Goal: Task Accomplishment & Management: Manage account settings

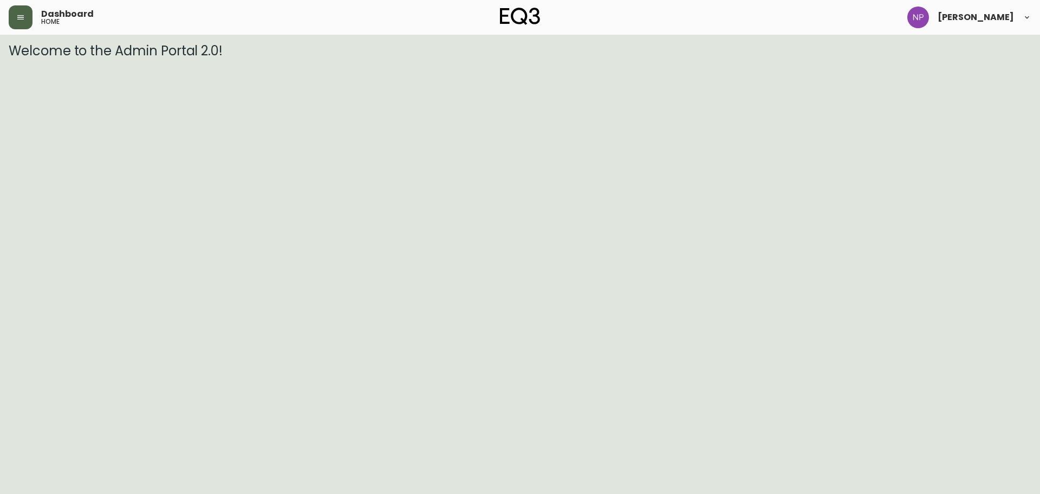
click at [22, 20] on icon "button" at bounding box center [20, 17] width 9 height 9
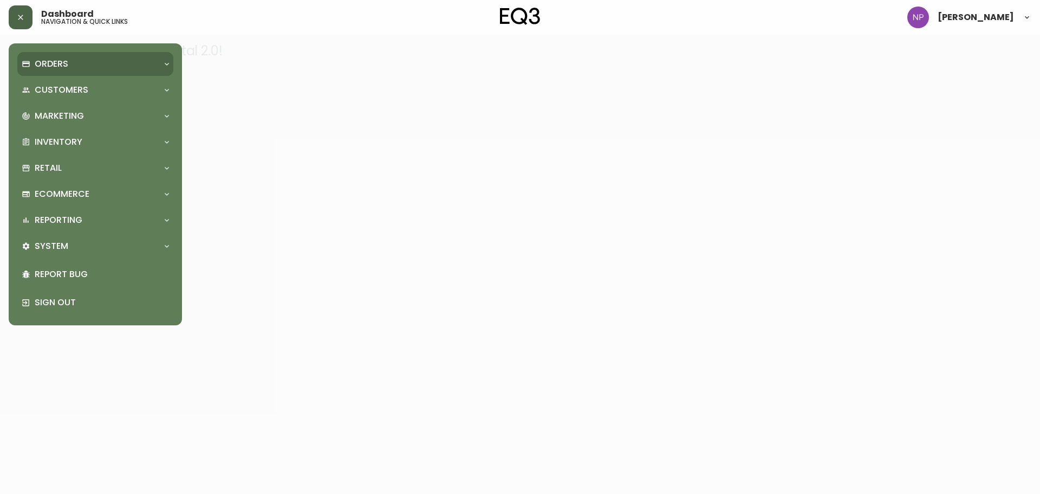
click at [44, 64] on p "Orders" at bounding box center [52, 64] width 34 height 12
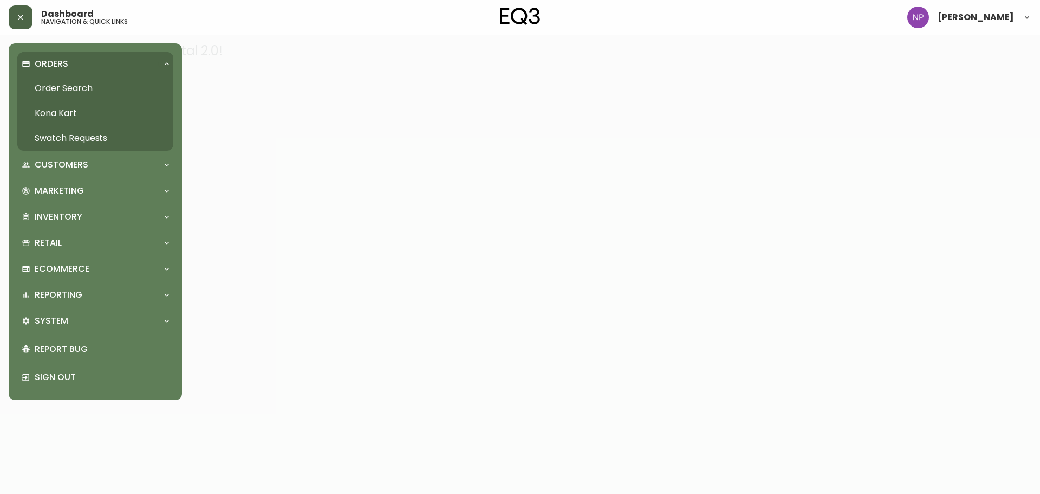
click at [74, 89] on link "Order Search" at bounding box center [95, 88] width 156 height 25
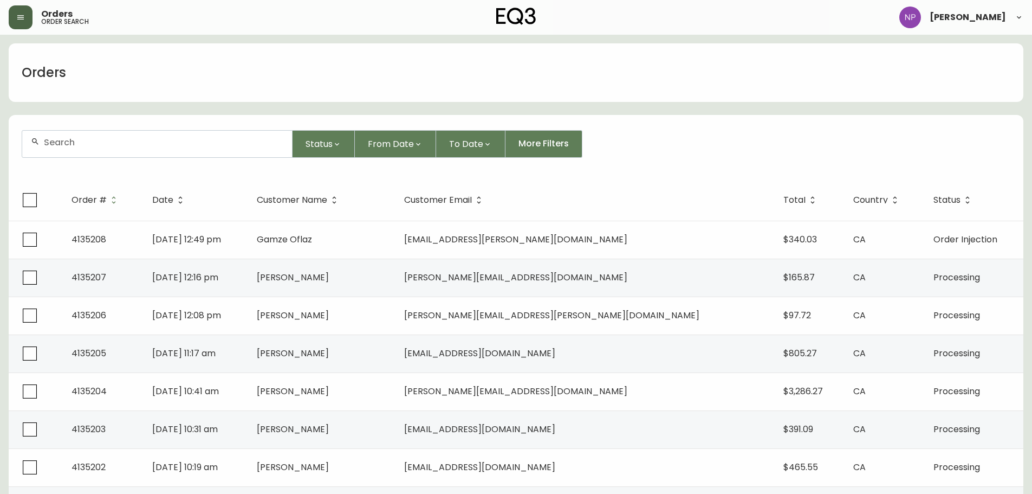
click at [120, 147] on div at bounding box center [157, 144] width 270 height 27
type input "4134670"
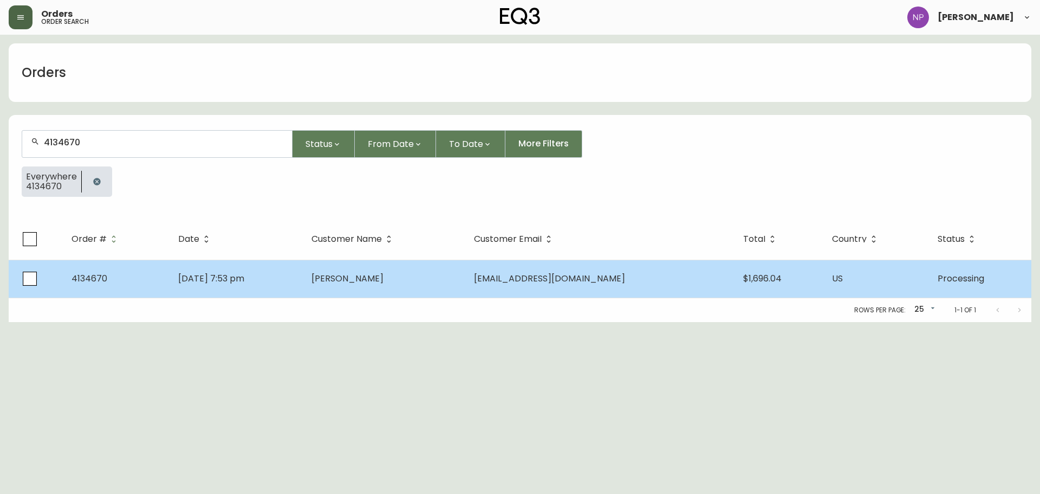
click at [383, 281] on span "Nathan Mandreza" at bounding box center [348, 278] width 72 height 12
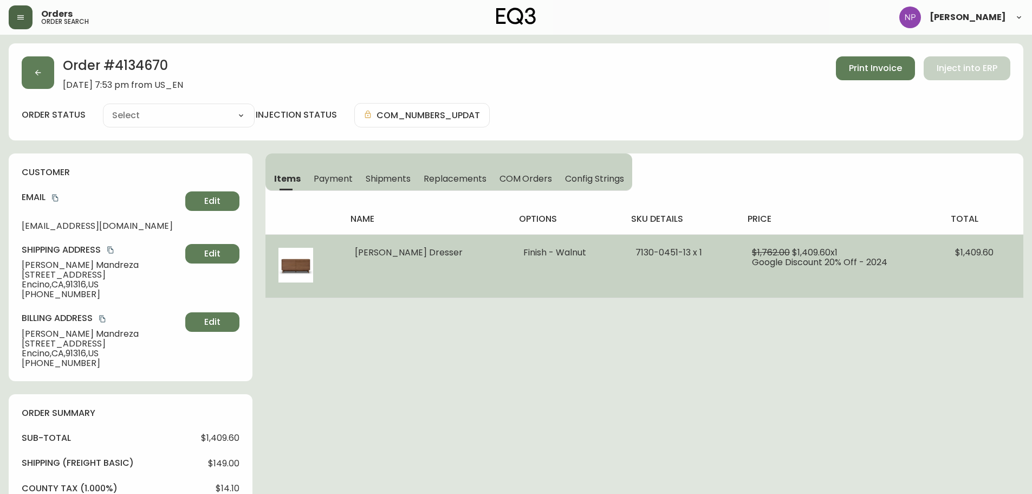
type input "Processing"
select select "PROCESSING"
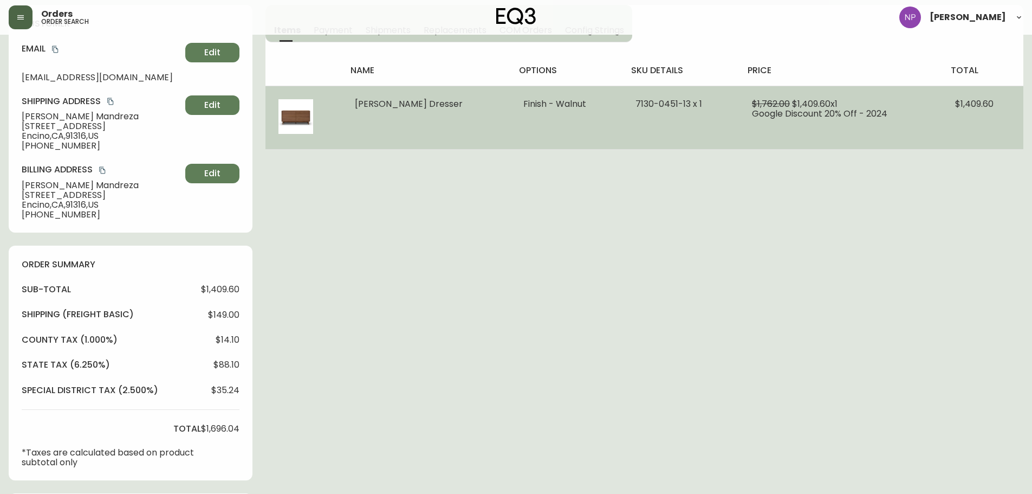
scroll to position [163, 0]
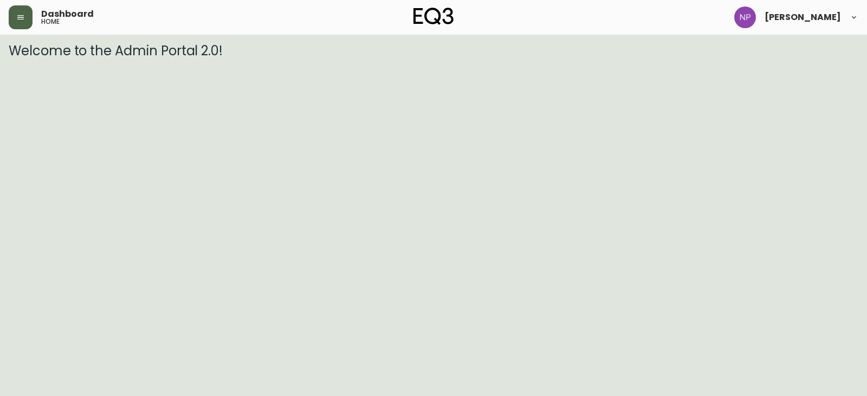
click at [29, 27] on button "button" at bounding box center [21, 17] width 24 height 24
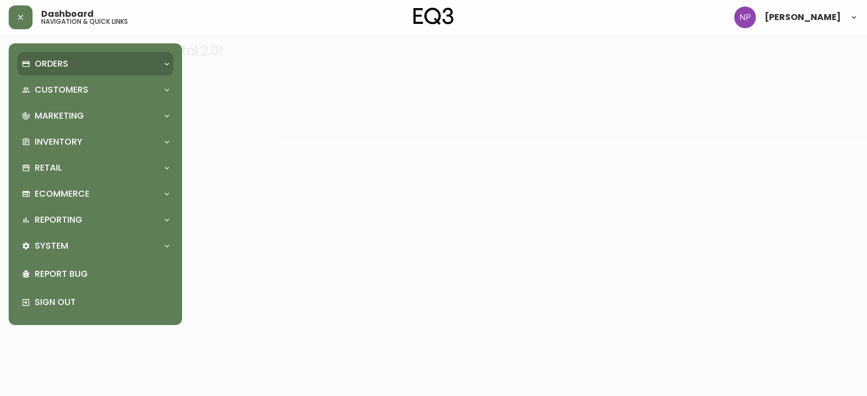
click at [40, 70] on div "Orders" at bounding box center [95, 64] width 156 height 24
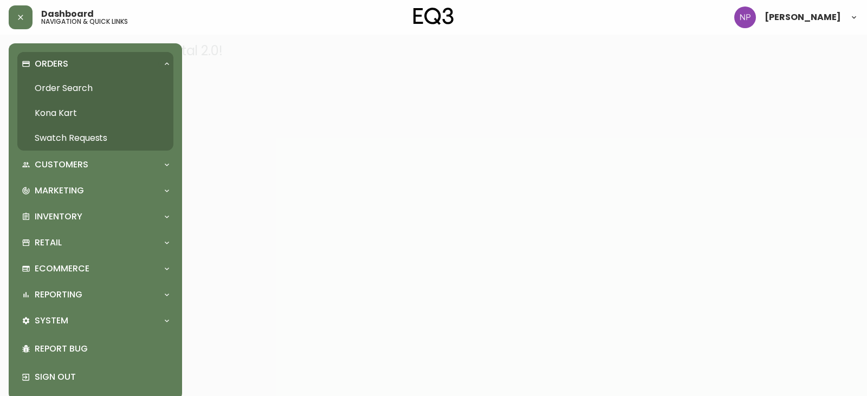
click at [46, 88] on link "Order Search" at bounding box center [95, 88] width 156 height 25
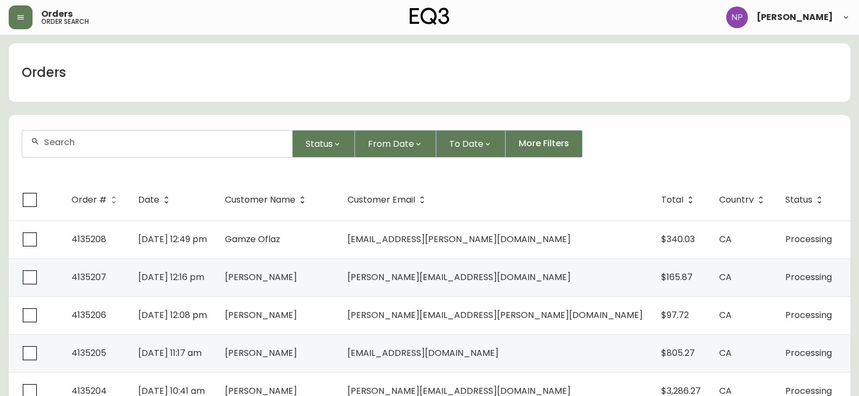
click at [80, 141] on input "text" at bounding box center [164, 142] width 240 height 10
type input "4134904"
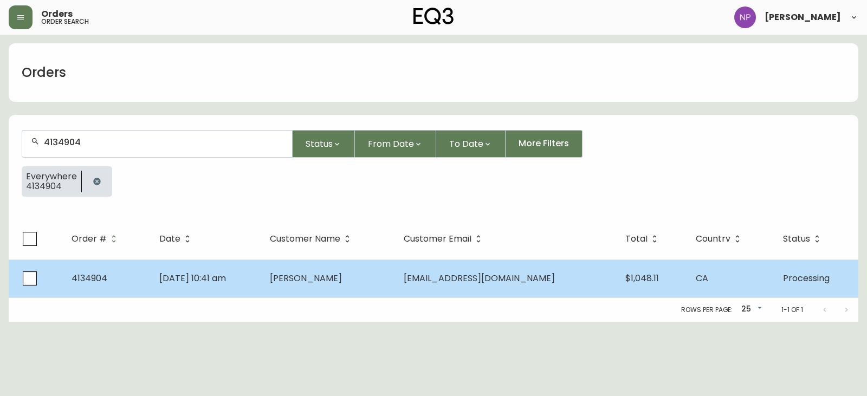
click at [189, 262] on td "Aug 28 2025, 10:41 am" at bounding box center [206, 279] width 111 height 38
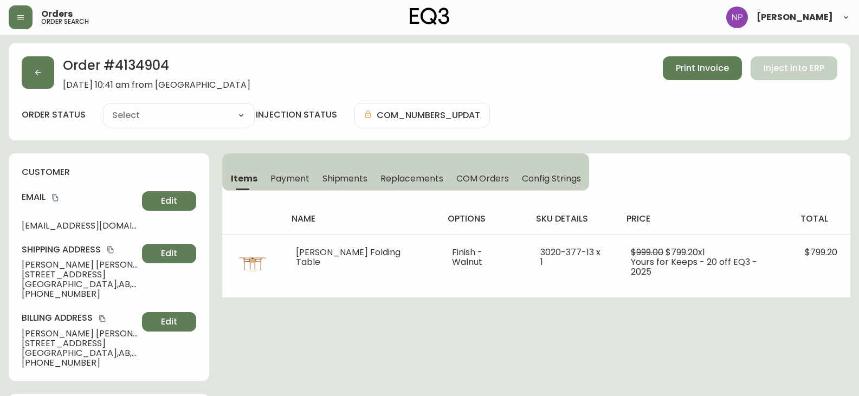
type input "Processing"
select select "PROCESSING"
click at [361, 178] on span "Shipments" at bounding box center [345, 178] width 46 height 11
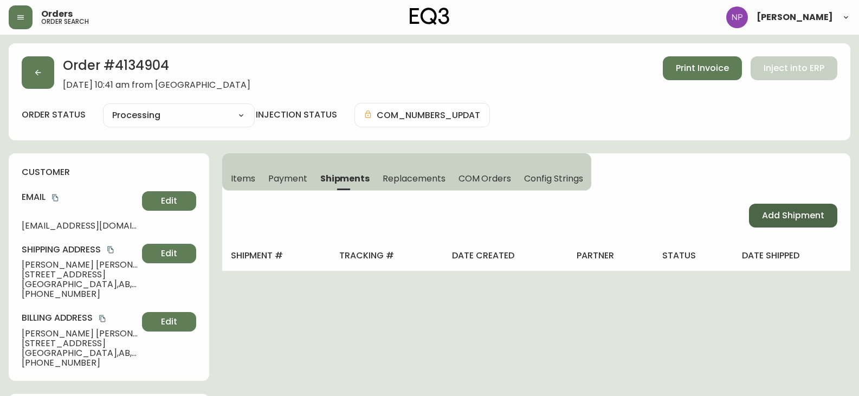
click at [762, 209] on button "Add Shipment" at bounding box center [793, 216] width 88 height 24
select select "PENDING"
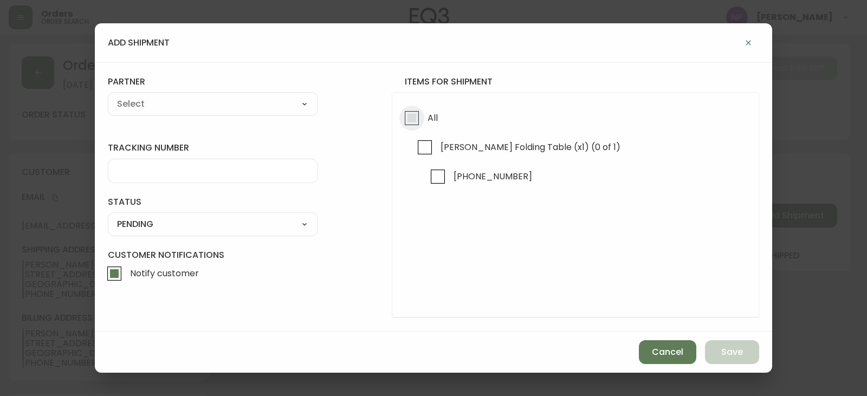
click at [424, 114] on input "All" at bounding box center [411, 118] width 25 height 25
checkbox input "true"
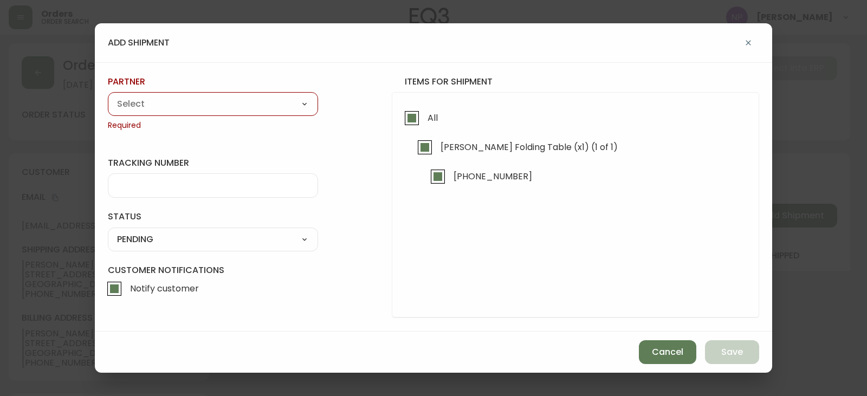
drag, startPoint x: 320, startPoint y: 115, endPoint x: 289, endPoint y: 107, distance: 32.5
click at [318, 115] on form "tracking number status PENDING SHIPPED PENDING CANCELLED partner A Move to Reme…" at bounding box center [433, 197] width 651 height 242
drag, startPoint x: 289, startPoint y: 107, endPoint x: 279, endPoint y: 111, distance: 10.5
click at [289, 107] on select "A Move to Remember LLC ABF Freight Alero C.H. Robinson Canada Post Canpar Expre…" at bounding box center [213, 104] width 210 height 16
select select "cke1dpc0yc9gj0134t8k3ng1a"
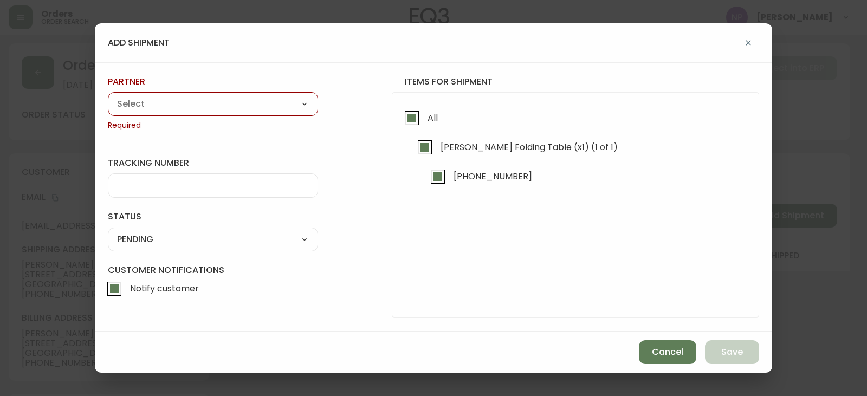
click at [108, 96] on select "A Move to Remember LLC ABF Freight Alero C.H. Robinson Canada Post Canpar Expre…" at bounding box center [213, 104] width 210 height 16
type input "RXO"
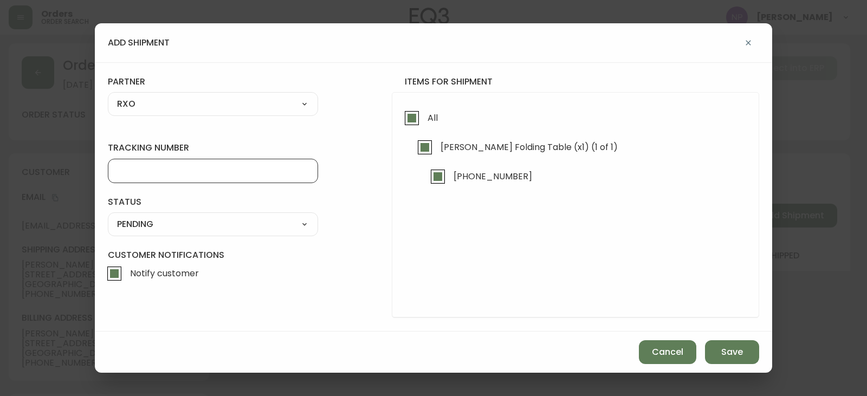
click at [174, 169] on input "tracking number" at bounding box center [213, 171] width 192 height 10
type input "4134904"
click at [242, 225] on select "SHIPPED PENDING CANCELLED" at bounding box center [213, 224] width 210 height 16
click at [108, 216] on select "SHIPPED PENDING CANCELLED" at bounding box center [213, 224] width 210 height 16
select select "PENDING"
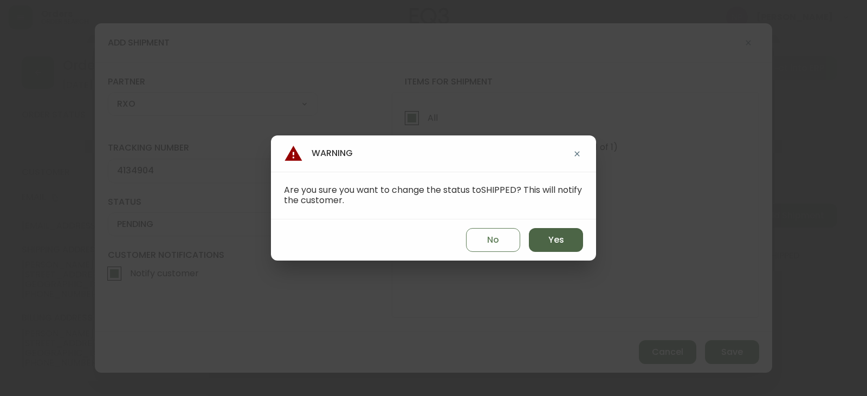
click at [564, 231] on button "Yes" at bounding box center [556, 240] width 54 height 24
type input "SHIPPED"
select select "SHIPPED"
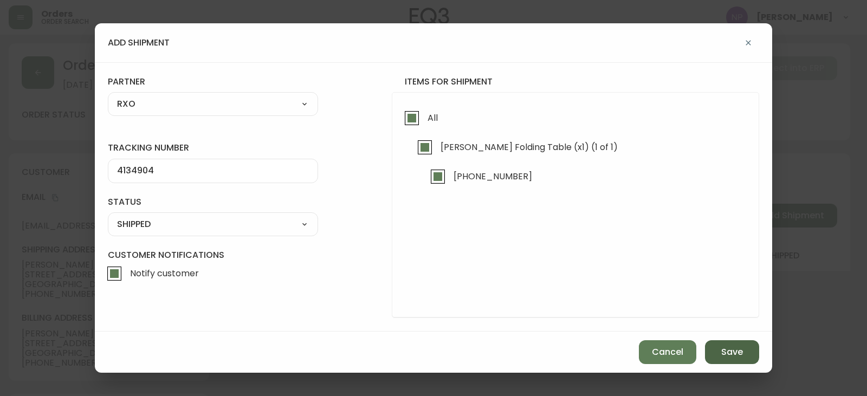
click at [718, 345] on button "Save" at bounding box center [732, 352] width 54 height 24
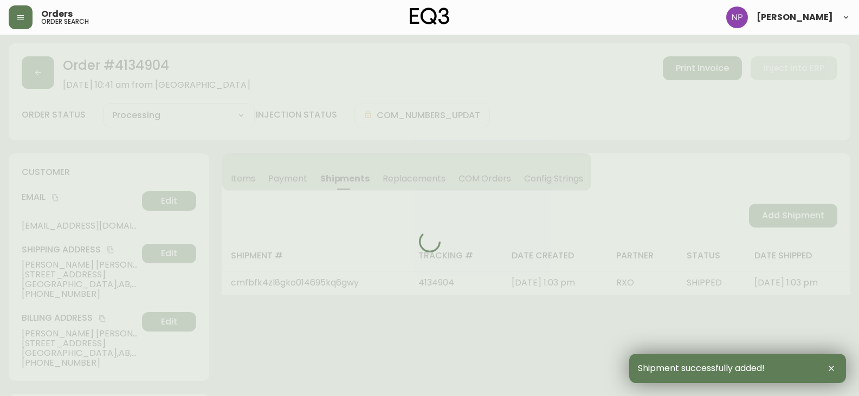
type input "Fully Shipped"
select select "FULLY_SHIPPED"
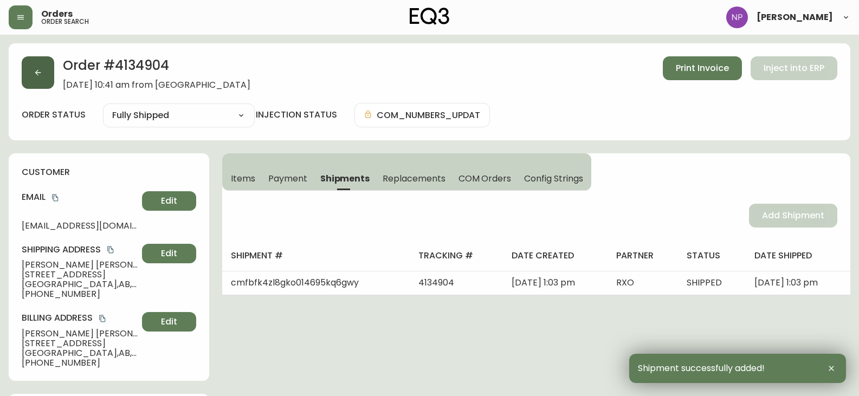
click at [41, 79] on button "button" at bounding box center [38, 72] width 33 height 33
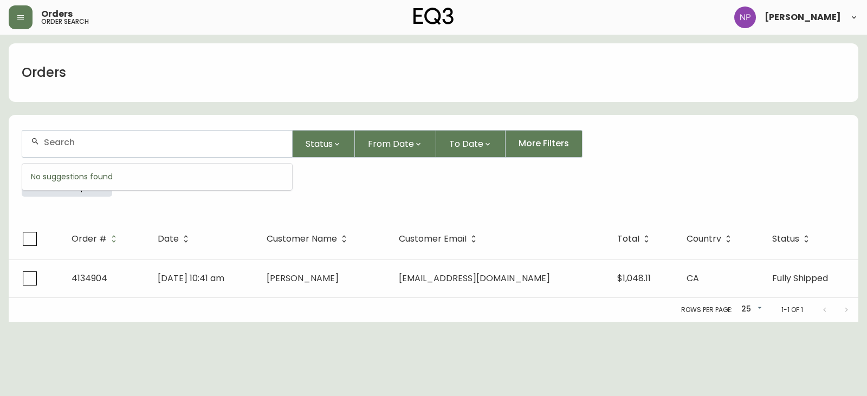
click at [86, 147] on input "text" at bounding box center [164, 142] width 240 height 10
type input "4135032"
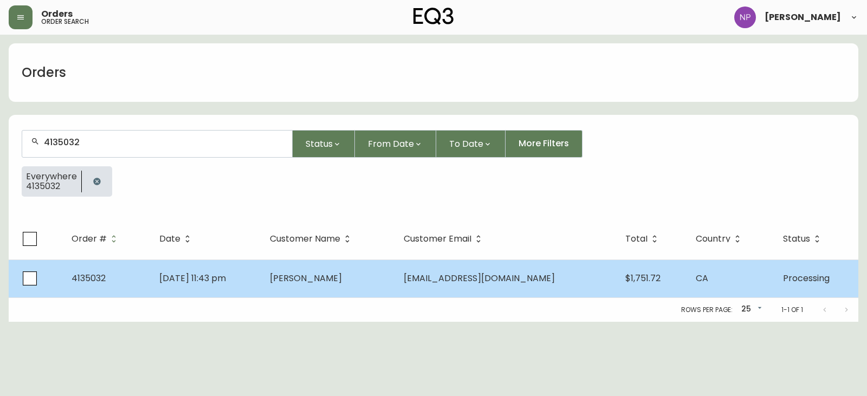
click at [261, 287] on td "Sep 01 2025, 11:43 pm" at bounding box center [206, 279] width 111 height 38
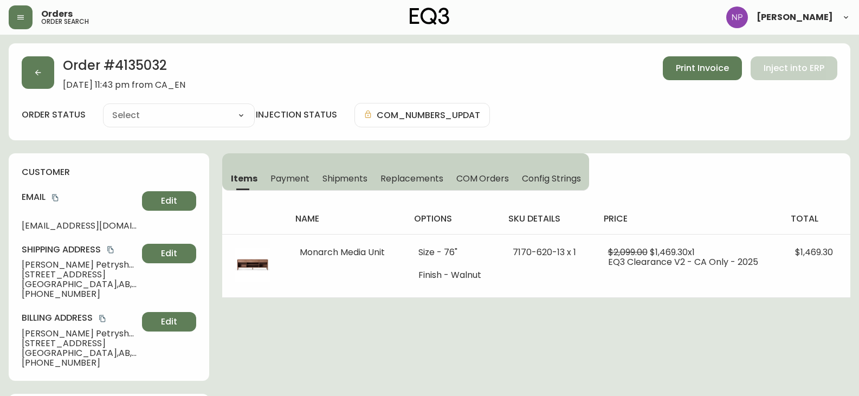
type input "Processing"
select select "PROCESSING"
click at [337, 176] on span "Shipments" at bounding box center [345, 178] width 46 height 11
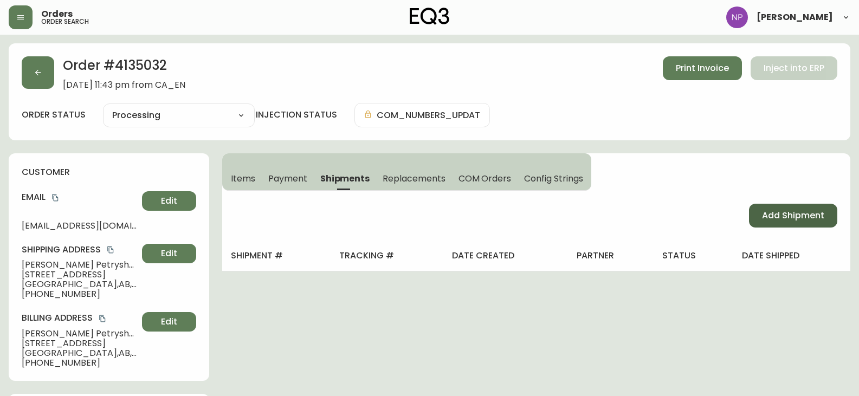
click at [755, 210] on button "Add Shipment" at bounding box center [793, 216] width 88 height 24
select select "PENDING"
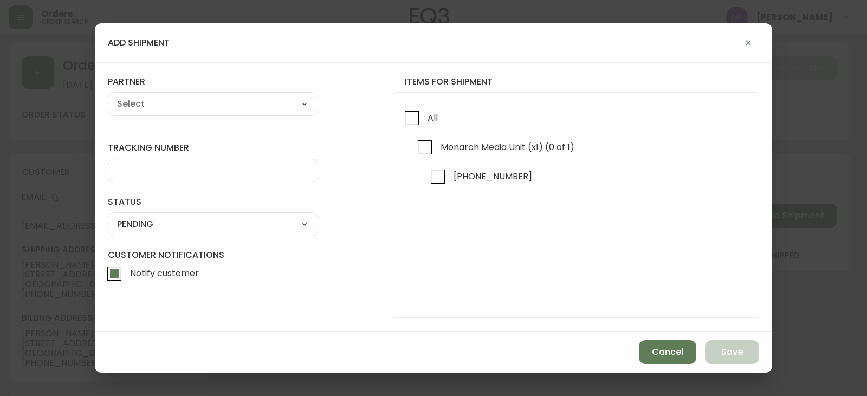
drag, startPoint x: 432, startPoint y: 117, endPoint x: 284, endPoint y: 106, distance: 148.3
click at [428, 117] on span "All" at bounding box center [433, 117] width 10 height 11
click at [270, 105] on select "A Move to Remember LLC ABF Freight Alero C.H. Robinson Canada Post Canpar Expre…" at bounding box center [213, 104] width 210 height 16
drag, startPoint x: 410, startPoint y: 120, endPoint x: 321, endPoint y: 109, distance: 89.0
click at [410, 120] on input "All" at bounding box center [411, 118] width 25 height 25
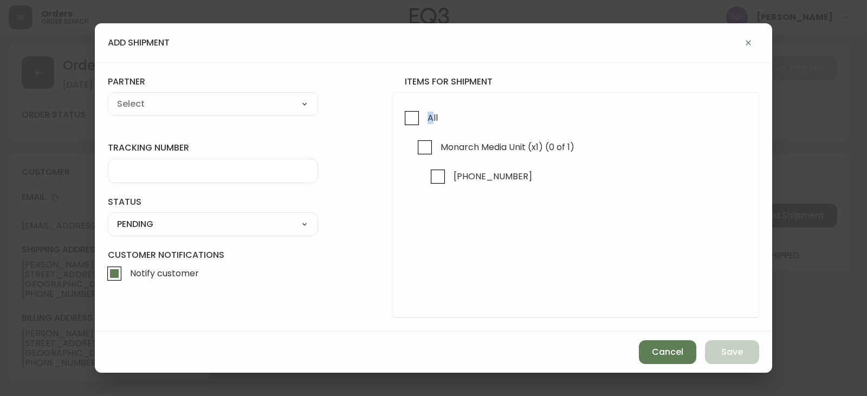
checkbox input "true"
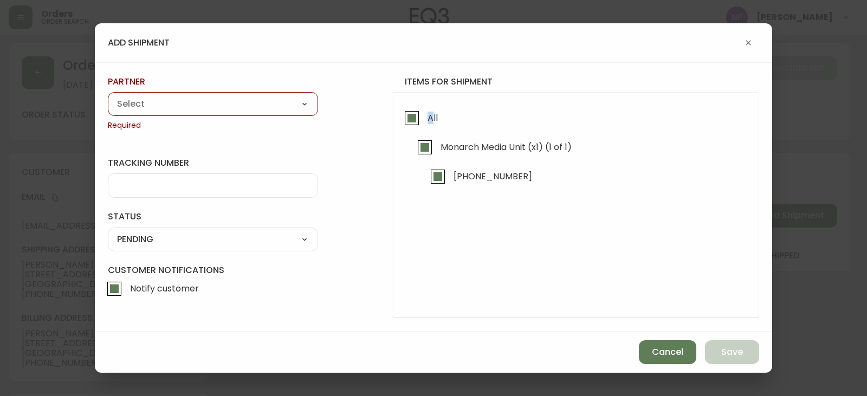
click at [263, 106] on select "A Move to Remember LLC ABF Freight Alero C.H. Robinson Canada Post Canpar Expre…" at bounding box center [213, 104] width 210 height 16
select select "cke1dpc0yc9gj0134t8k3ng1a"
click at [108, 96] on select "A Move to Remember LLC ABF Freight Alero C.H. Robinson Canada Post Canpar Expre…" at bounding box center [213, 104] width 210 height 16
type input "RXO"
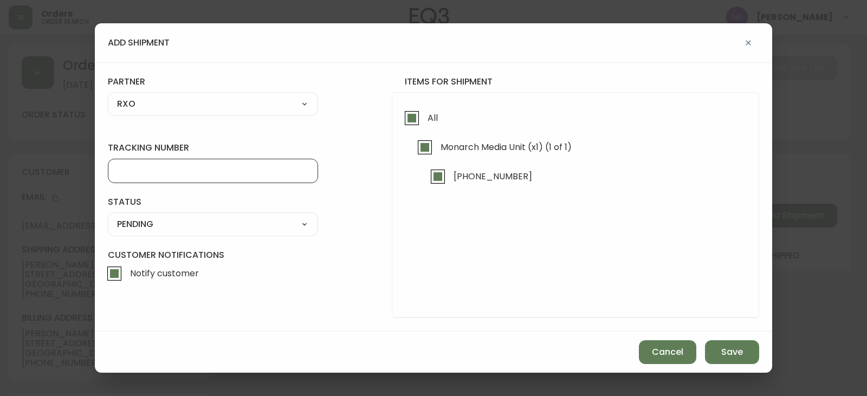
click at [141, 175] on input "tracking number" at bounding box center [213, 171] width 192 height 10
type input "4135032"
click at [146, 225] on select "SHIPPED PENDING CANCELLED" at bounding box center [213, 224] width 210 height 16
click at [108, 216] on select "SHIPPED PENDING CANCELLED" at bounding box center [213, 224] width 210 height 16
select select "PENDING"
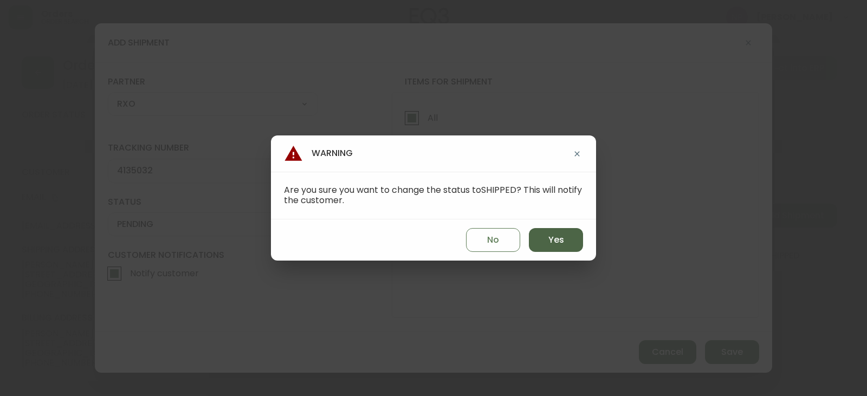
click at [571, 236] on button "Yes" at bounding box center [556, 240] width 54 height 24
type input "SHIPPED"
select select "SHIPPED"
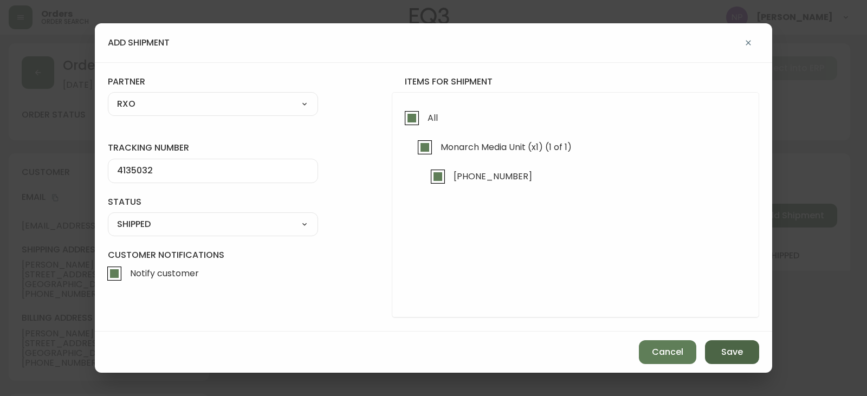
click at [743, 355] on button "Save" at bounding box center [732, 352] width 54 height 24
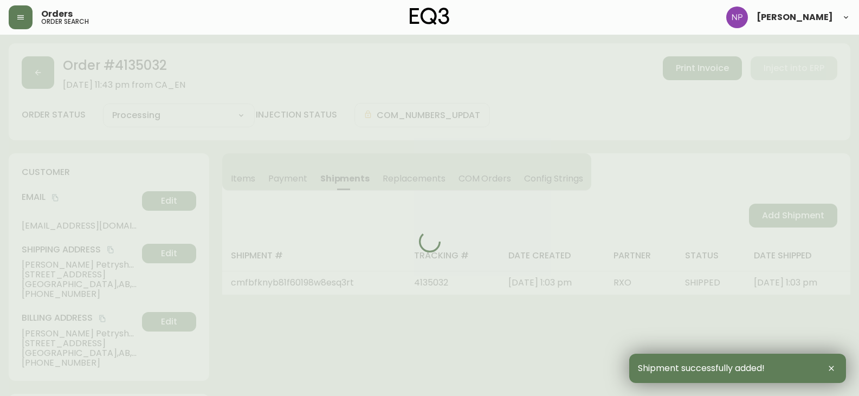
type input "Fully Shipped"
select select "FULLY_SHIPPED"
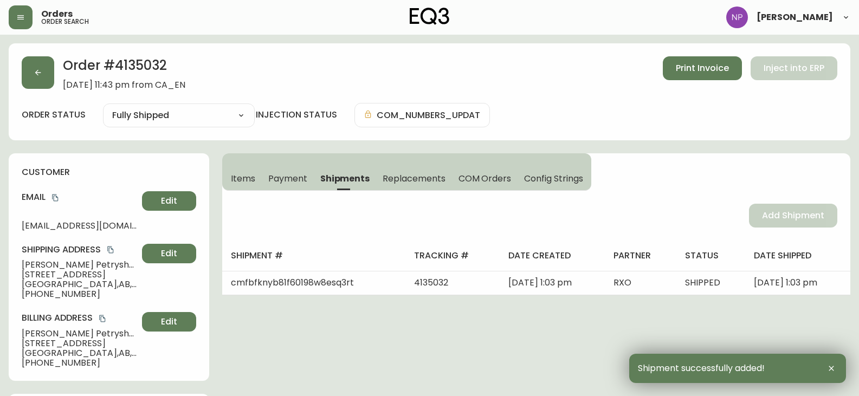
click at [49, 52] on div "Order # 4135032 September 1, 2025 at 11:43 pm from CA_EN Print Invoice Inject i…" at bounding box center [430, 91] width 842 height 97
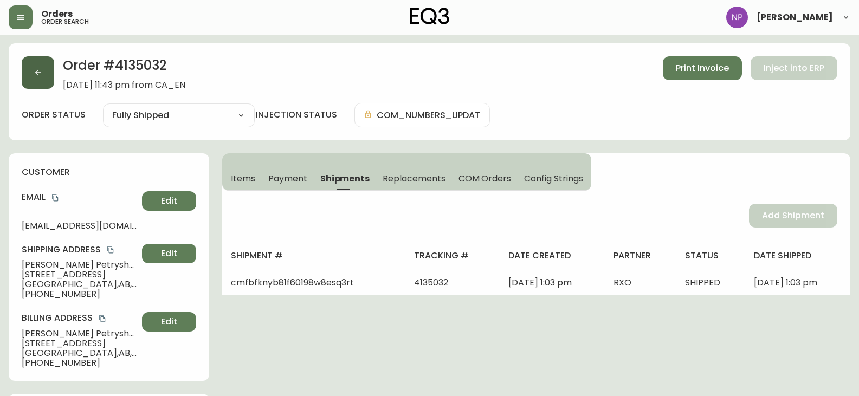
click at [42, 75] on icon "button" at bounding box center [38, 72] width 9 height 9
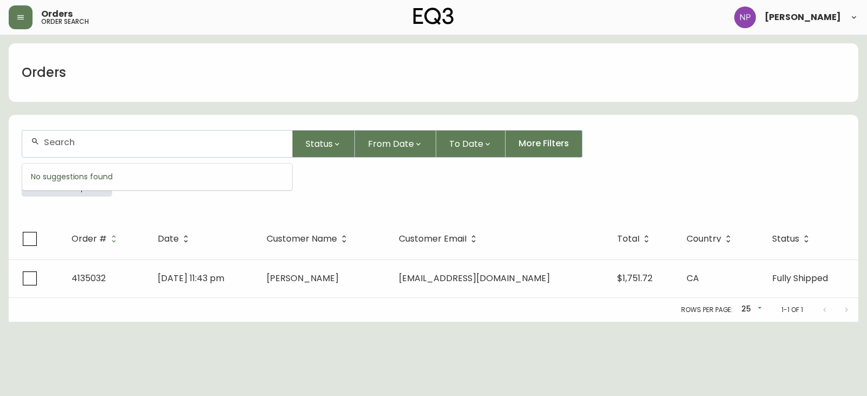
click at [81, 147] on input "text" at bounding box center [164, 142] width 240 height 10
type input "4135000"
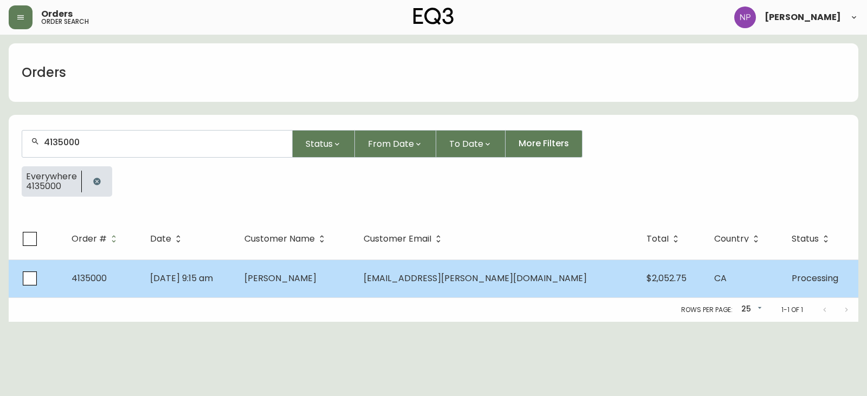
click at [213, 272] on span "Sep 01 2025, 9:15 am" at bounding box center [181, 278] width 63 height 12
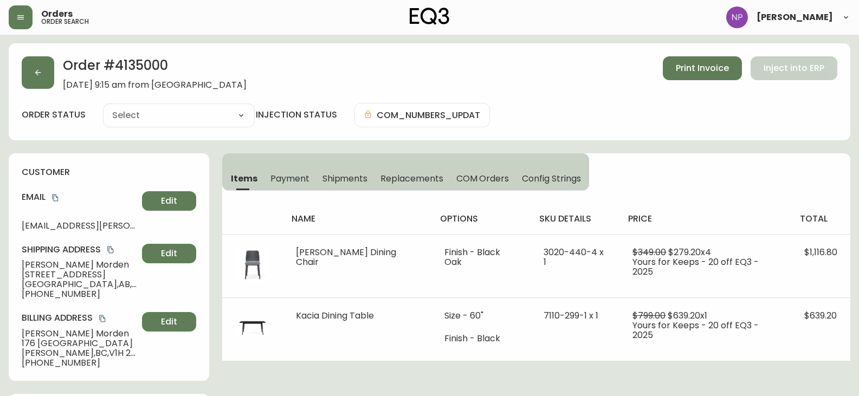
type input "Processing"
select select "PROCESSING"
click at [347, 185] on button "Shipments" at bounding box center [345, 178] width 59 height 24
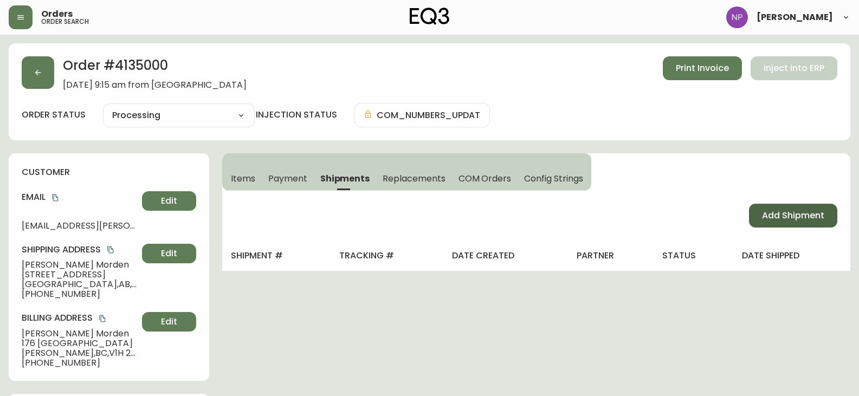
click at [785, 210] on span "Add Shipment" at bounding box center [793, 216] width 62 height 12
select select "PENDING"
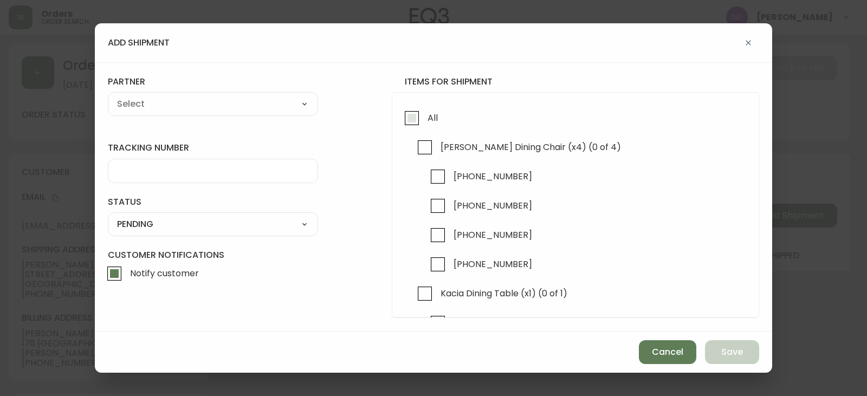
click at [411, 127] on input "All" at bounding box center [411, 118] width 25 height 25
checkbox input "true"
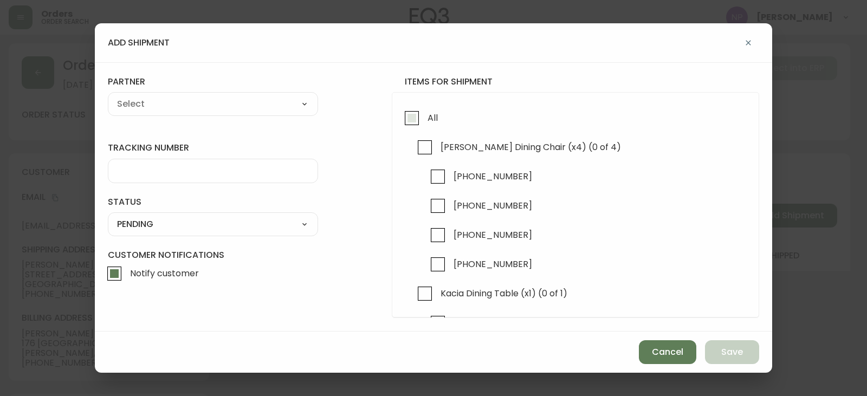
checkbox input "true"
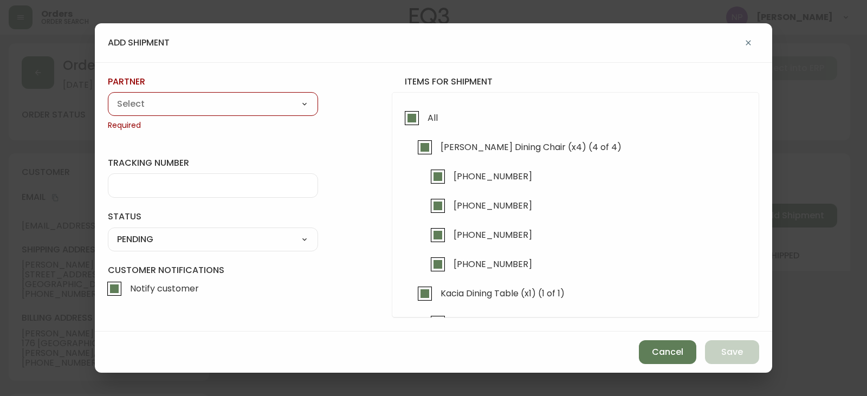
click at [164, 101] on select "A Move to Remember LLC ABF Freight Alero C.H. Robinson Canada Post Canpar Expre…" at bounding box center [213, 104] width 210 height 16
select select "cke1dpc0yc9gj0134t8k3ng1a"
click at [108, 96] on select "A Move to Remember LLC ABF Freight Alero C.H. Robinson Canada Post Canpar Expre…" at bounding box center [213, 104] width 210 height 16
type input "RXO"
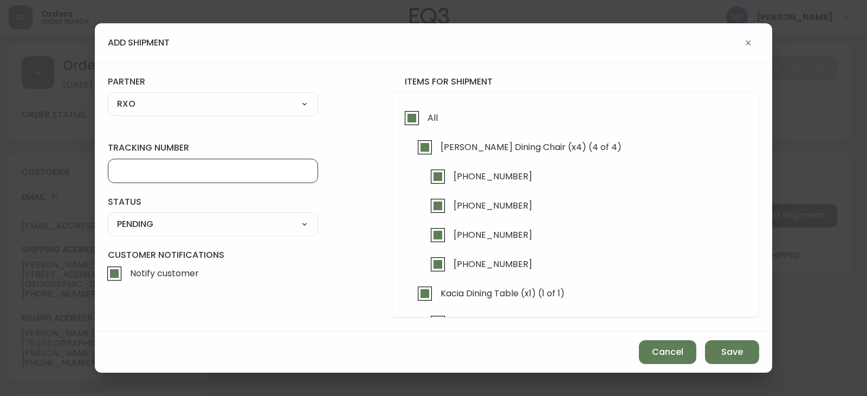
click at [135, 176] on div at bounding box center [213, 171] width 210 height 24
type input "4135000"
click at [174, 215] on div "SHIPPED PENDING CANCELLED" at bounding box center [213, 224] width 210 height 24
click at [172, 228] on select "SHIPPED PENDING CANCELLED" at bounding box center [213, 224] width 210 height 16
click at [108, 216] on select "SHIPPED PENDING CANCELLED" at bounding box center [213, 224] width 210 height 16
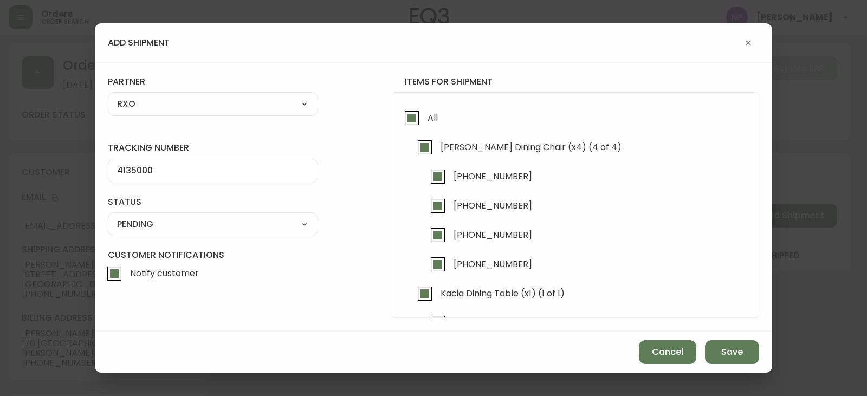
select select "PENDING"
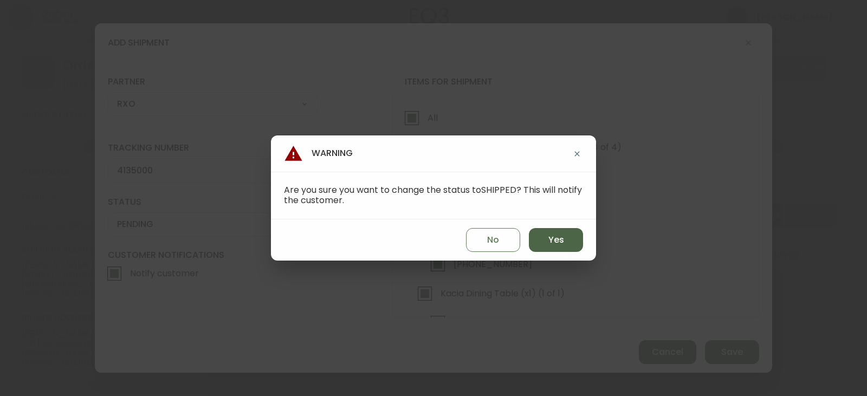
click at [564, 232] on button "Yes" at bounding box center [556, 240] width 54 height 24
type input "SHIPPED"
select select "SHIPPED"
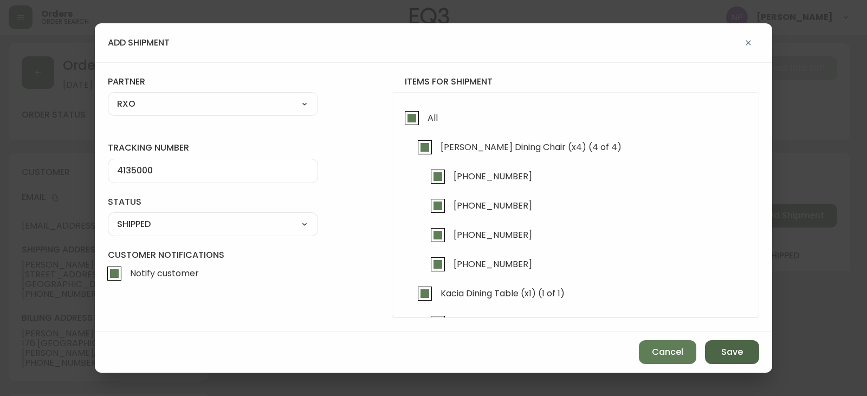
click at [729, 354] on span "Save" at bounding box center [732, 352] width 22 height 12
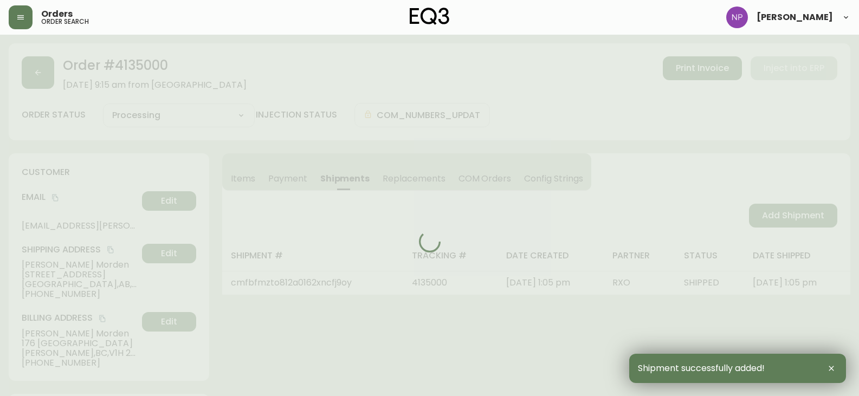
type input "Fully Shipped"
select select "FULLY_SHIPPED"
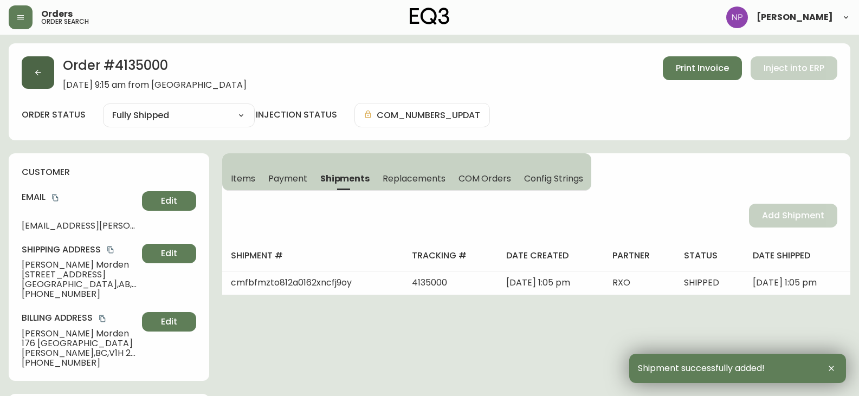
click at [28, 71] on button "button" at bounding box center [38, 72] width 33 height 33
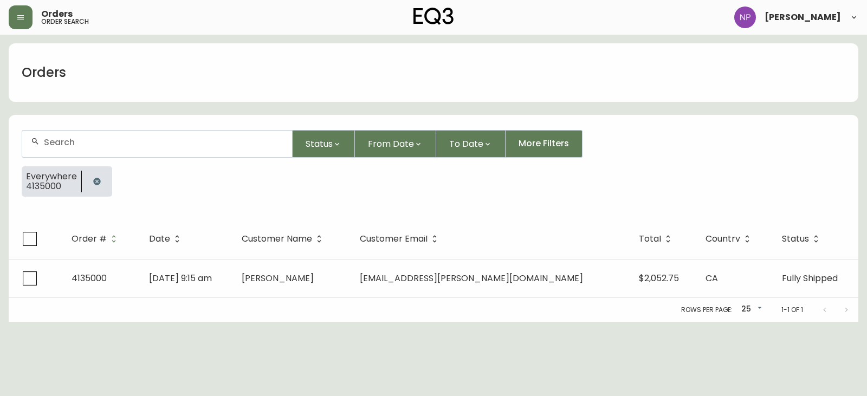
click at [104, 143] on input "text" at bounding box center [164, 142] width 240 height 10
type input "4135015"
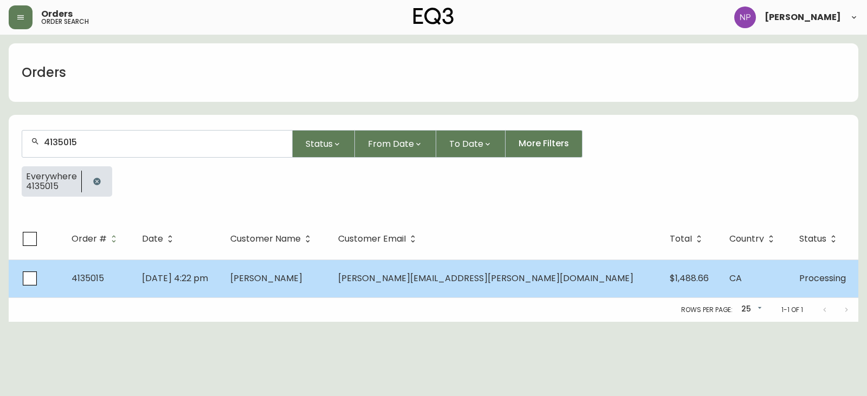
click at [295, 275] on td "Sabrina Hyjek" at bounding box center [276, 279] width 108 height 38
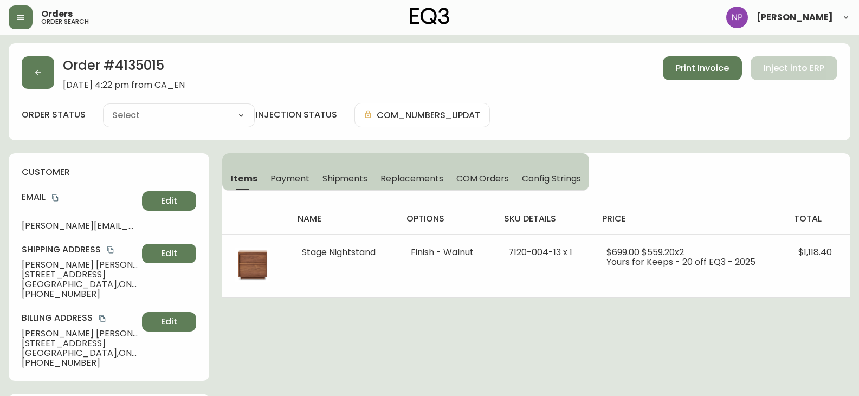
type input "Processing"
select select "PROCESSING"
click at [361, 179] on span "Shipments" at bounding box center [345, 178] width 46 height 11
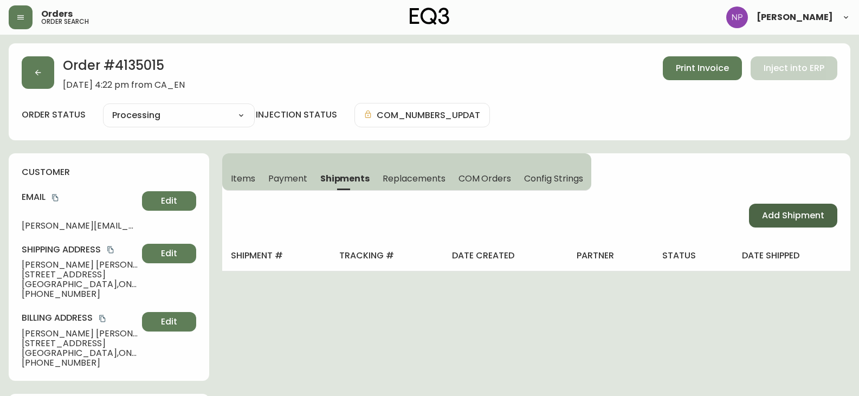
click at [783, 222] on span "Add Shipment" at bounding box center [793, 216] width 62 height 12
select select "PENDING"
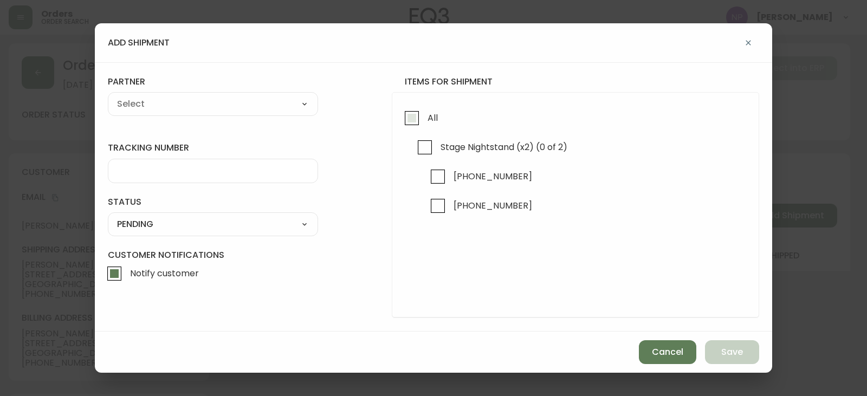
click at [413, 113] on input "All" at bounding box center [411, 118] width 25 height 25
checkbox input "true"
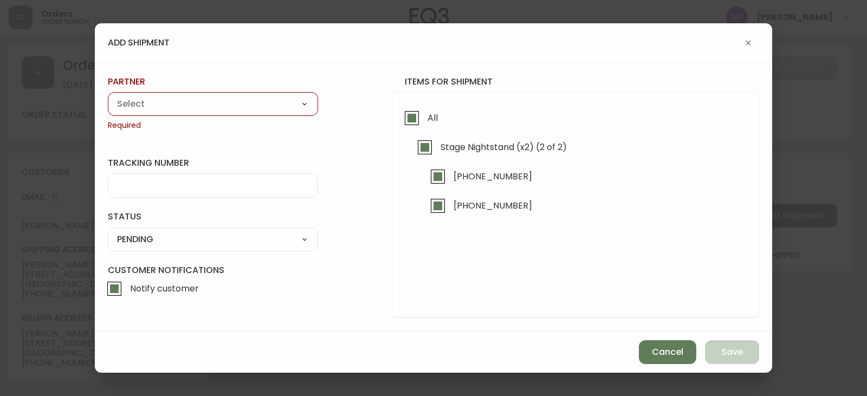
click at [237, 92] on div "partner A Move to Remember LLC ABF Freight Alero C.H. Robinson Canada Post Canp…" at bounding box center [213, 103] width 210 height 55
click at [261, 104] on select "A Move to Remember LLC ABF Freight Alero C.H. Robinson Canada Post Canpar Expre…" at bounding box center [213, 104] width 210 height 16
select select "cke1dpc0yc9gj0134t8k3ng1a"
click at [108, 96] on select "A Move to Remember LLC ABF Freight Alero C.H. Robinson Canada Post Canpar Expre…" at bounding box center [213, 104] width 210 height 16
type input "RXO"
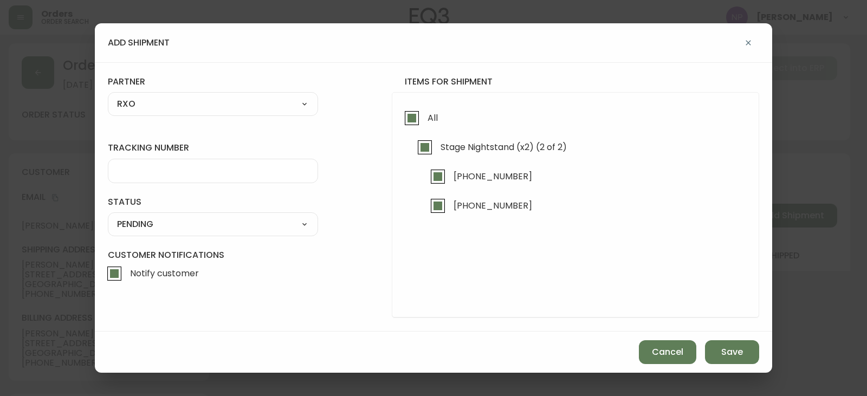
click at [193, 165] on div at bounding box center [213, 171] width 210 height 24
type input "4135015"
click at [196, 215] on div "SHIPPED PENDING CANCELLED" at bounding box center [213, 224] width 210 height 24
click at [193, 219] on select "SHIPPED PENDING CANCELLED" at bounding box center [213, 224] width 210 height 16
click at [108, 216] on select "SHIPPED PENDING CANCELLED" at bounding box center [213, 224] width 210 height 16
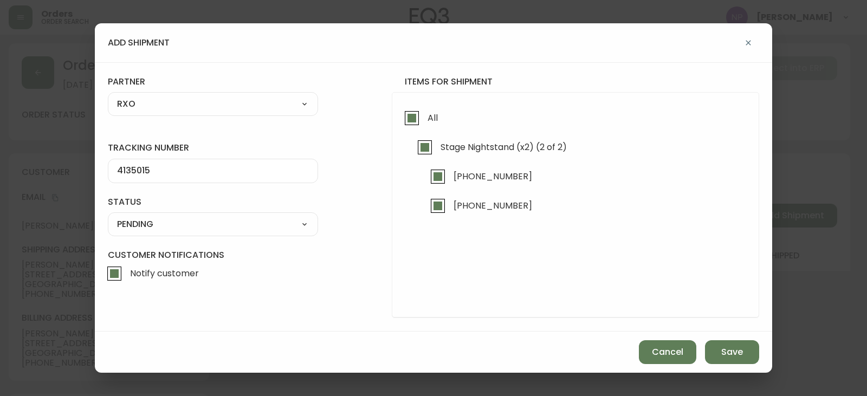
select select "PENDING"
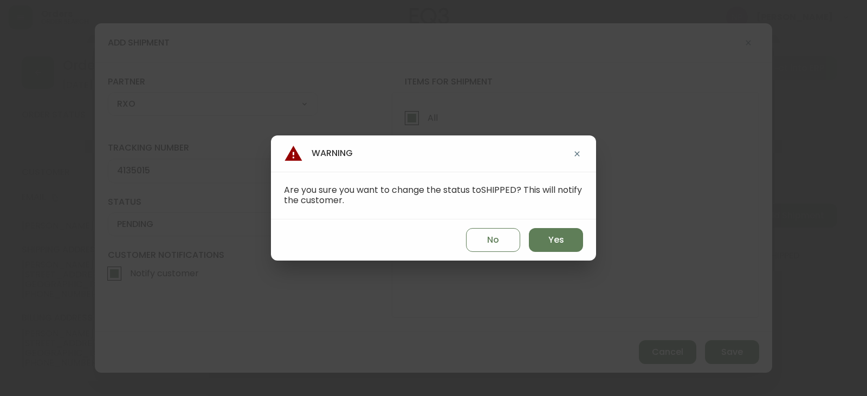
click at [541, 253] on div "No Yes" at bounding box center [433, 239] width 325 height 41
click at [568, 237] on button "Yes" at bounding box center [556, 240] width 54 height 24
type input "SHIPPED"
select select "SHIPPED"
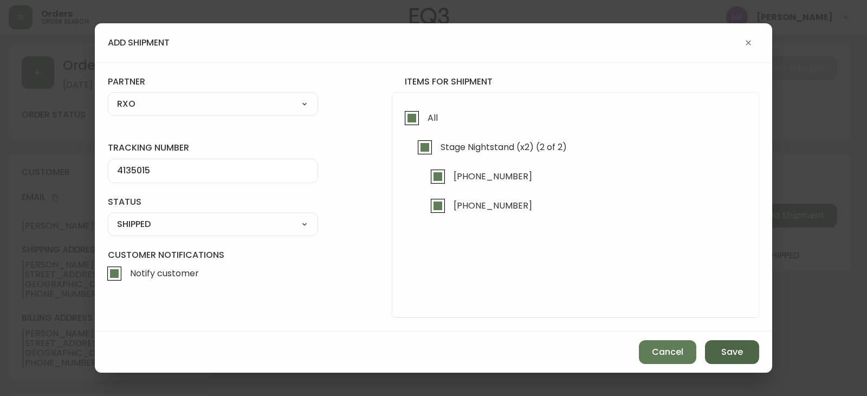
click at [759, 359] on button "Save" at bounding box center [732, 352] width 54 height 24
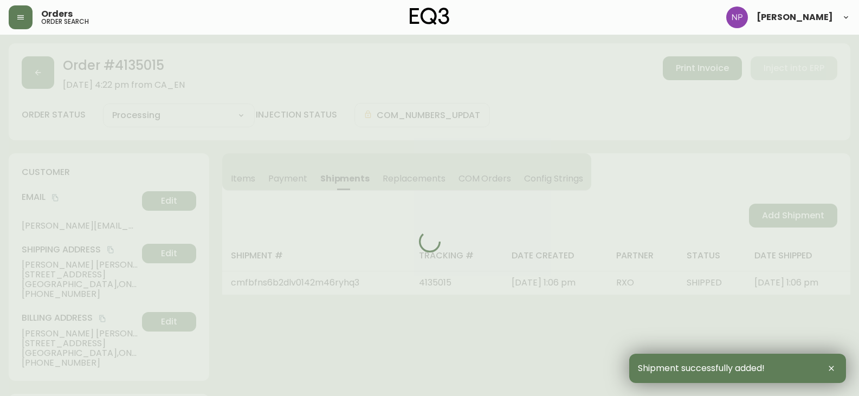
type input "Fully Shipped"
select select "FULLY_SHIPPED"
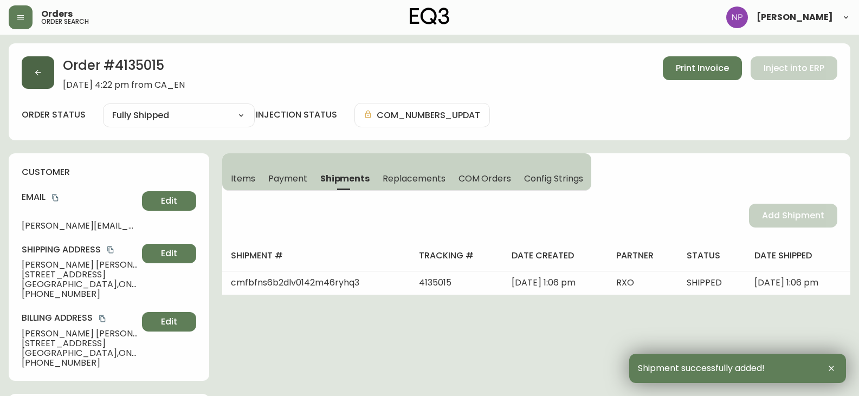
click at [35, 80] on button "button" at bounding box center [38, 72] width 33 height 33
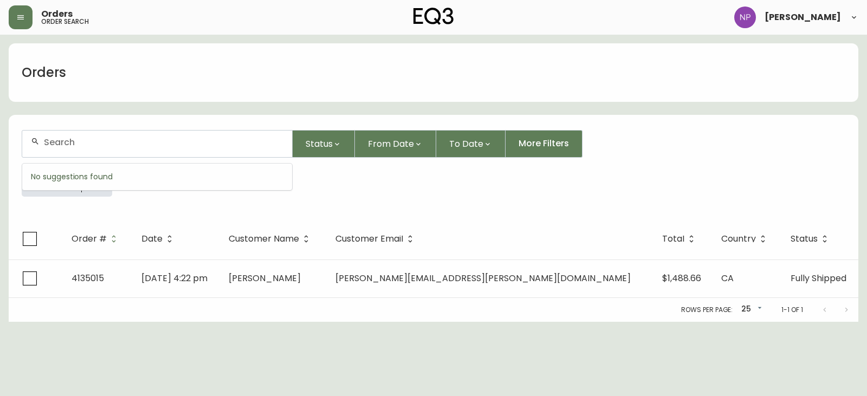
click at [95, 146] on input "text" at bounding box center [164, 142] width 240 height 10
type input "4134955"
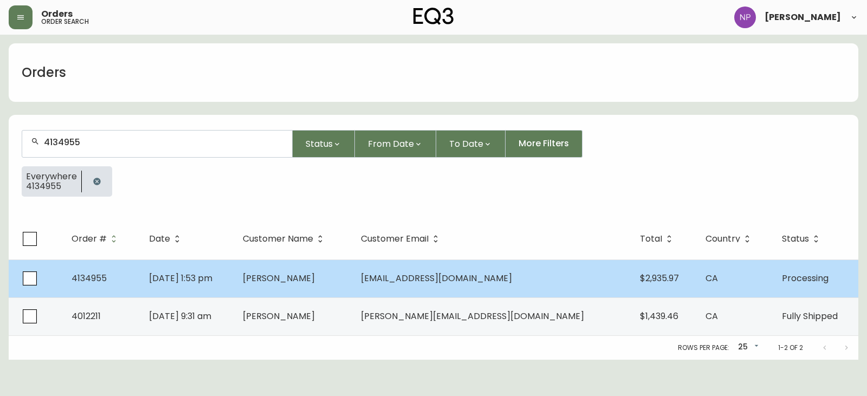
click at [189, 274] on span "Aug 30 2025, 1:53 pm" at bounding box center [180, 278] width 63 height 12
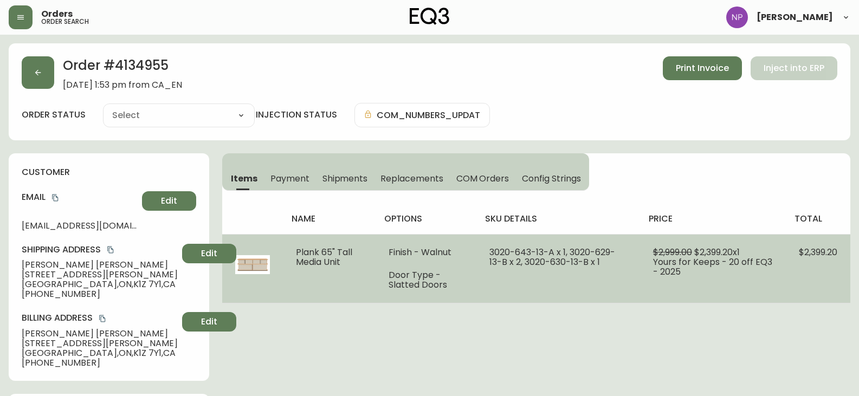
type input "Processing"
select select "PROCESSING"
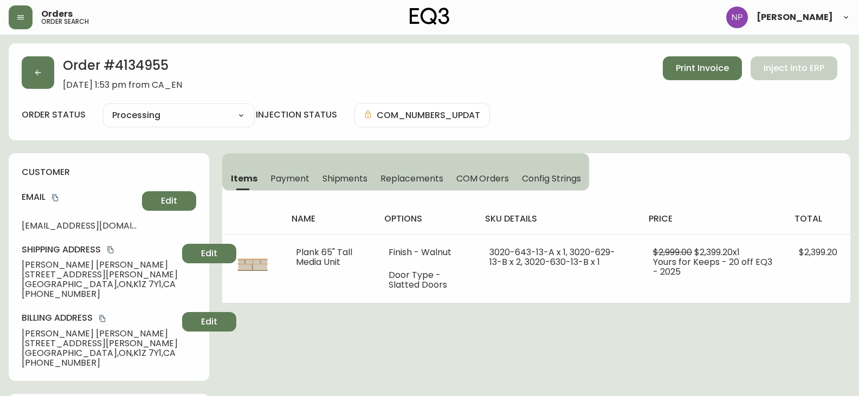
click at [348, 184] on span "Shipments" at bounding box center [345, 178] width 46 height 11
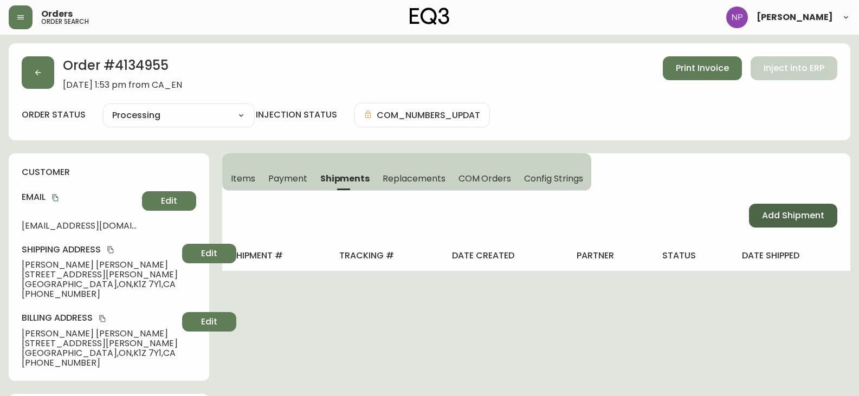
click at [812, 208] on button "Add Shipment" at bounding box center [793, 216] width 88 height 24
select select "PENDING"
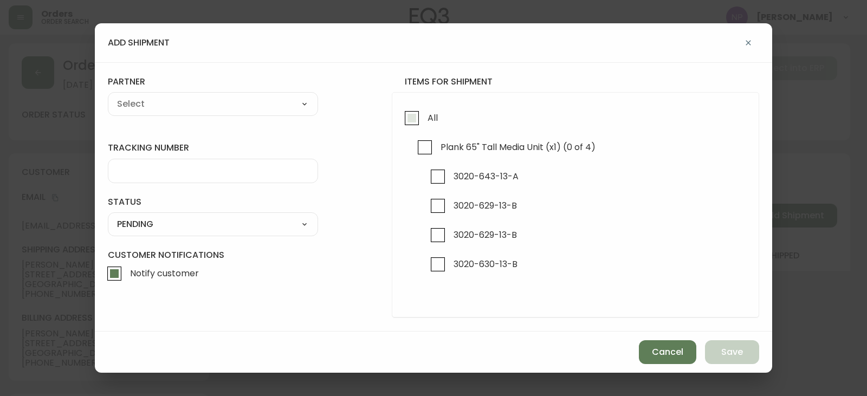
click at [411, 120] on input "All" at bounding box center [411, 118] width 25 height 25
checkbox input "true"
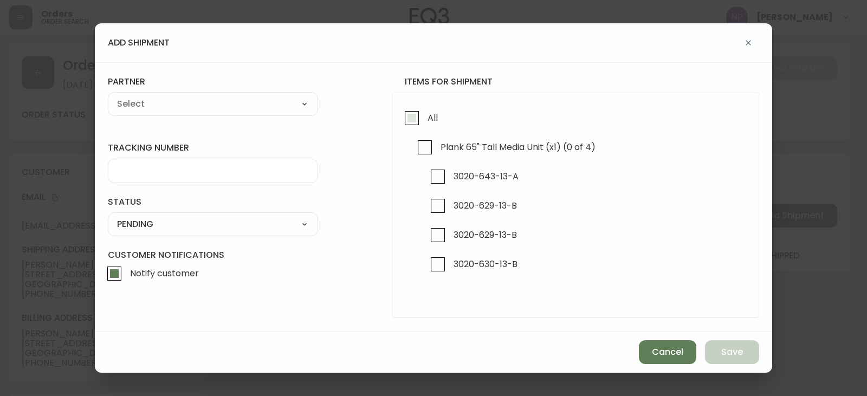
checkbox input "true"
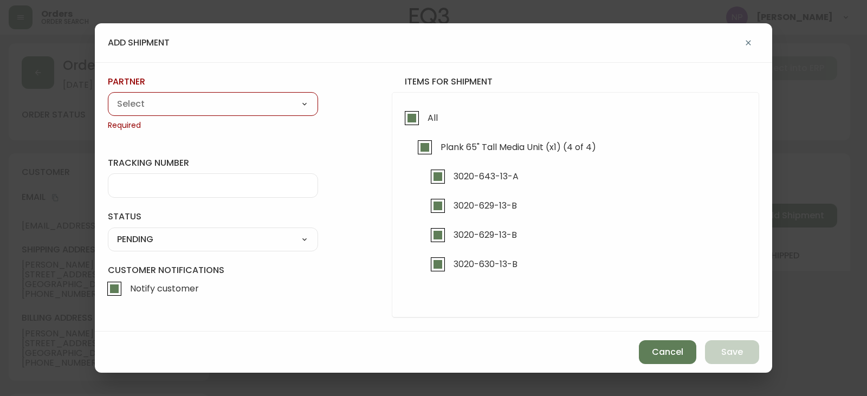
click at [157, 104] on select "A Move to Remember LLC ABF Freight Alero C.H. Robinson Canada Post Canpar Expre…" at bounding box center [213, 104] width 210 height 16
select select "cke1dpc0yc9gj0134t8k3ng1a"
click at [108, 96] on select "A Move to Remember LLC ABF Freight Alero C.H. Robinson Canada Post Canpar Expre…" at bounding box center [213, 104] width 210 height 16
type input "RXO"
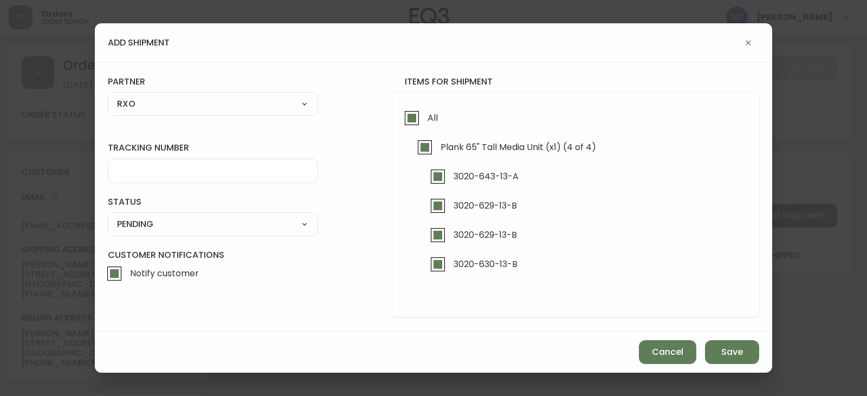
click at [164, 174] on input "tracking number" at bounding box center [213, 171] width 192 height 10
type input "4134955"
click at [264, 231] on select "SHIPPED PENDING CANCELLED" at bounding box center [213, 224] width 210 height 16
click at [108, 216] on select "SHIPPED PENDING CANCELLED" at bounding box center [213, 224] width 210 height 16
select select "PENDING"
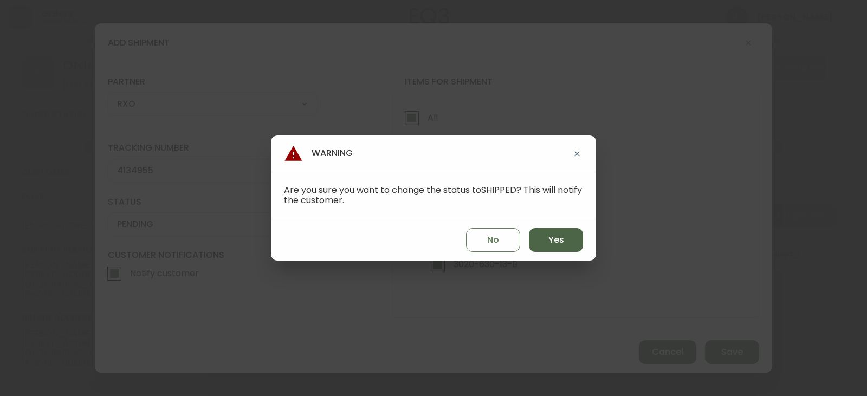
click at [547, 235] on button "Yes" at bounding box center [556, 240] width 54 height 24
type input "SHIPPED"
select select "SHIPPED"
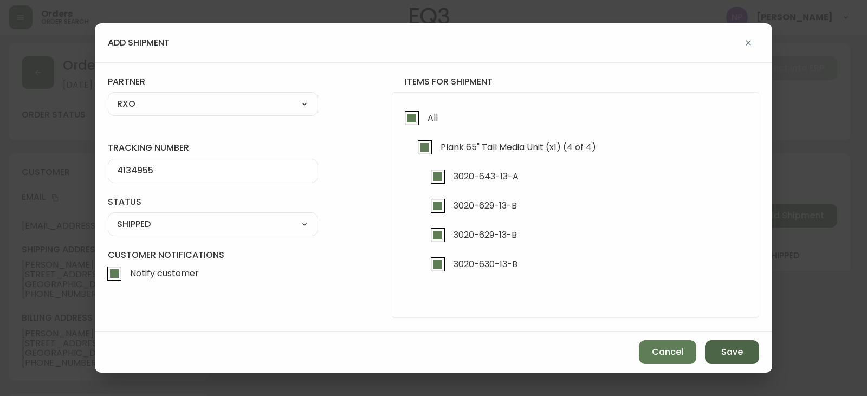
click at [757, 356] on button "Save" at bounding box center [732, 352] width 54 height 24
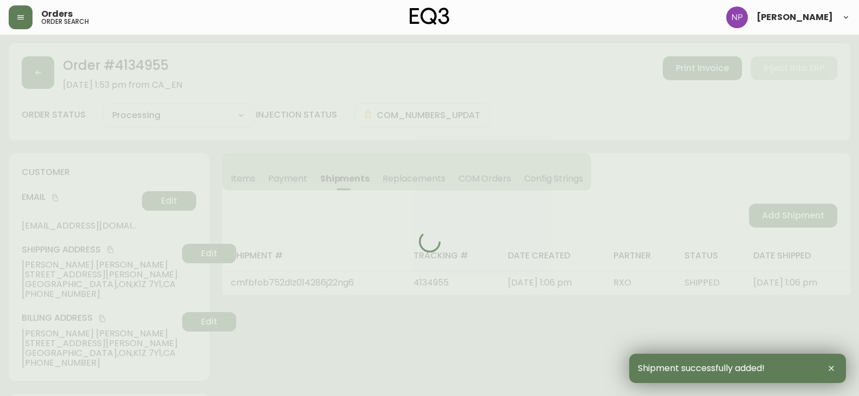
type input "Fully Shipped"
select select "FULLY_SHIPPED"
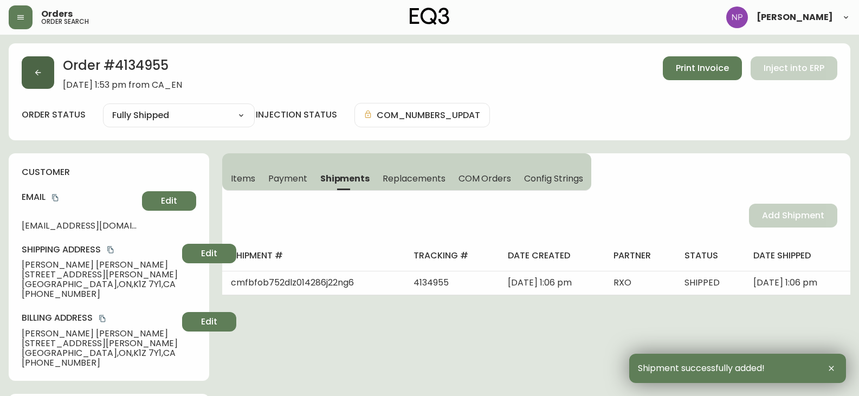
click at [42, 80] on button "button" at bounding box center [38, 72] width 33 height 33
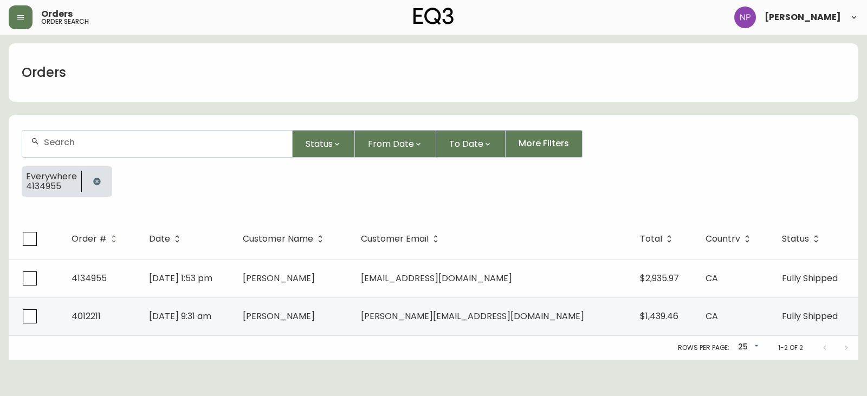
click at [72, 148] on div at bounding box center [157, 144] width 270 height 27
type input "4134985"
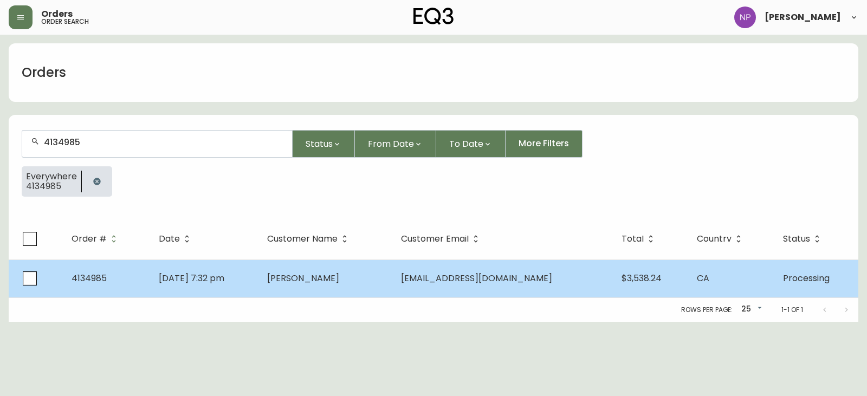
click at [320, 266] on td "Francois Lavertu" at bounding box center [324, 279] width 133 height 38
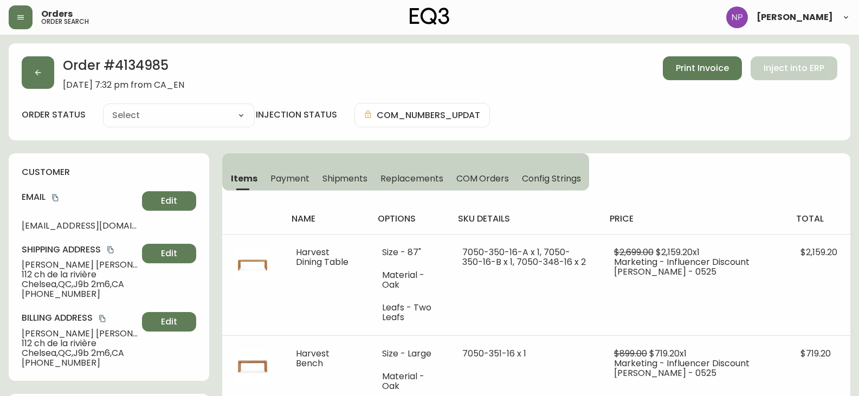
type input "Processing"
select select "PROCESSING"
click at [348, 189] on button "Shipments" at bounding box center [345, 178] width 59 height 24
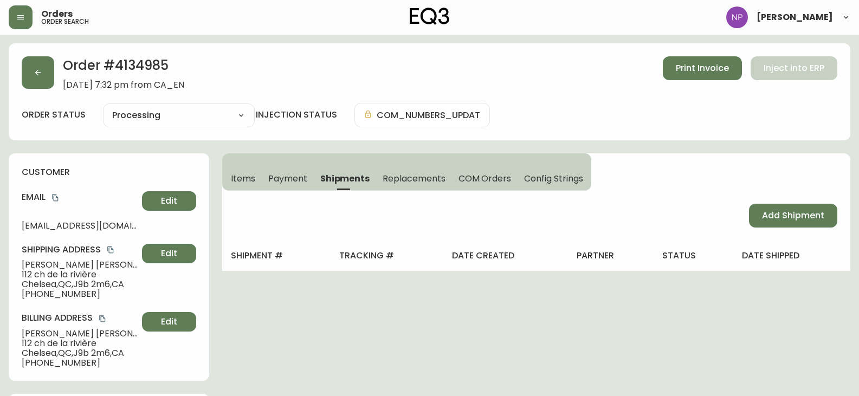
click at [785, 228] on div "Add Shipment" at bounding box center [536, 216] width 628 height 50
click at [796, 215] on span "Add Shipment" at bounding box center [793, 216] width 62 height 12
select select "PENDING"
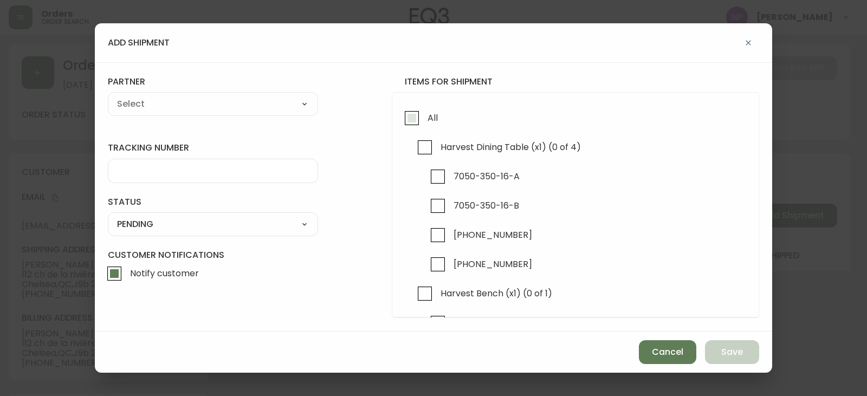
drag, startPoint x: 429, startPoint y: 120, endPoint x: 407, endPoint y: 122, distance: 22.3
click at [428, 121] on span "All" at bounding box center [433, 117] width 10 height 11
click at [424, 121] on input "All" at bounding box center [411, 118] width 25 height 25
checkbox input "true"
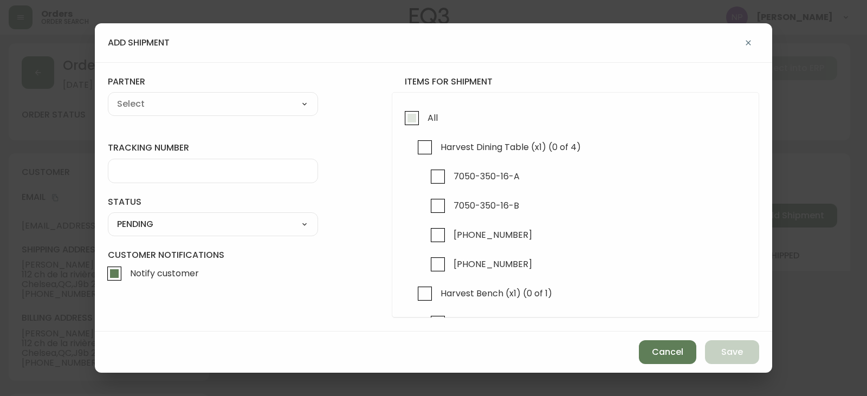
checkbox input "true"
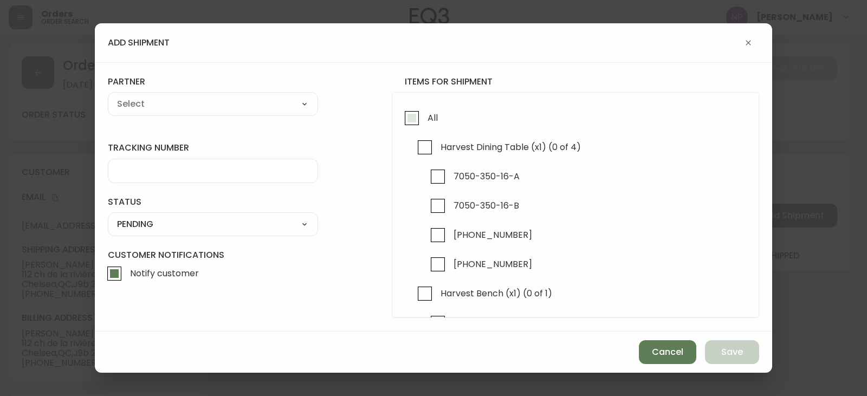
checkbox input "true"
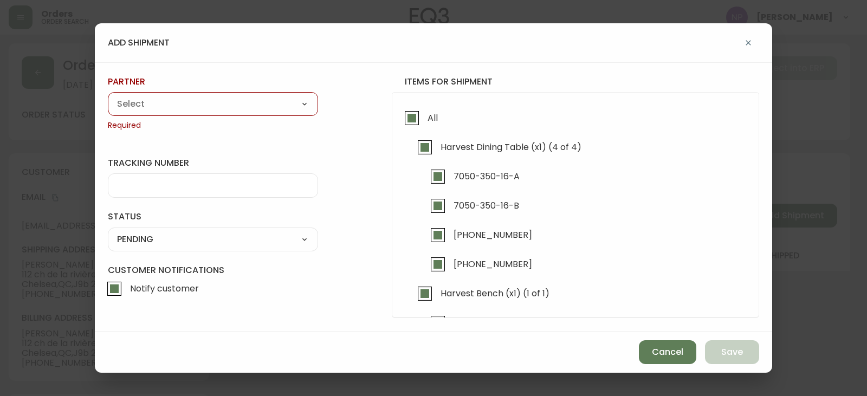
click at [250, 119] on div "partner A Move to Remember LLC ABF Freight Alero C.H. Robinson Canada Post Canp…" at bounding box center [213, 103] width 210 height 55
click at [253, 109] on select "A Move to Remember LLC ABF Freight Alero C.H. Robinson Canada Post Canpar Expre…" at bounding box center [213, 104] width 210 height 16
select select "cke1dpc0yc9gj0134t8k3ng1a"
click at [108, 96] on select "A Move to Remember LLC ABF Freight Alero C.H. Robinson Canada Post Canpar Expre…" at bounding box center [213, 104] width 210 height 16
type input "RXO"
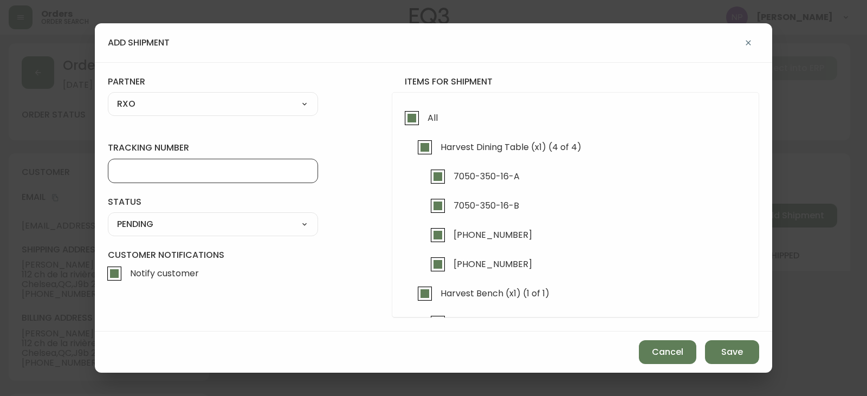
click at [172, 174] on input "tracking number" at bounding box center [213, 171] width 192 height 10
type input "4134985"
click at [160, 219] on select "SHIPPED PENDING CANCELLED" at bounding box center [213, 224] width 210 height 16
click at [108, 216] on select "SHIPPED PENDING CANCELLED" at bounding box center [213, 224] width 210 height 16
select select "PENDING"
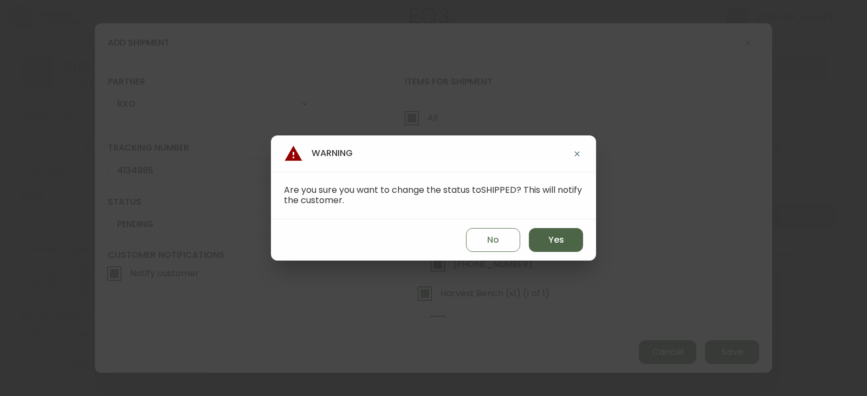
click at [560, 243] on span "Yes" at bounding box center [556, 240] width 16 height 12
type input "SHIPPED"
select select "SHIPPED"
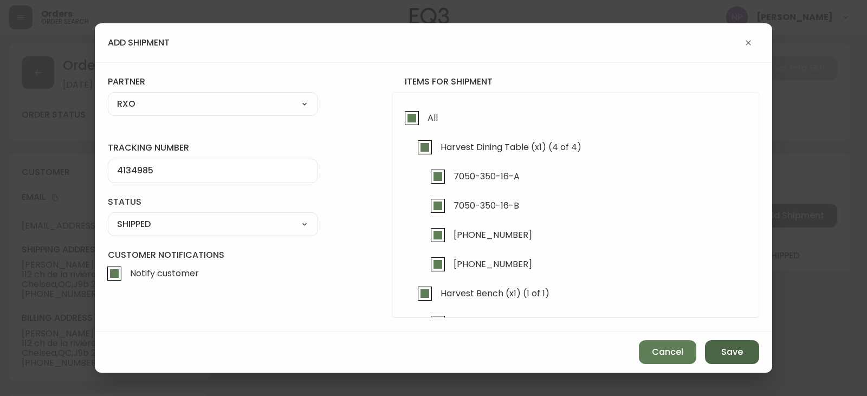
click at [713, 352] on button "Save" at bounding box center [732, 352] width 54 height 24
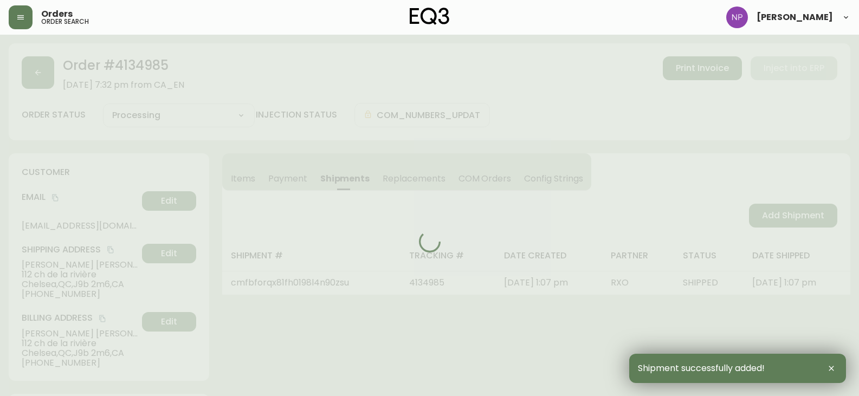
type input "Fully Shipped"
select select "FULLY_SHIPPED"
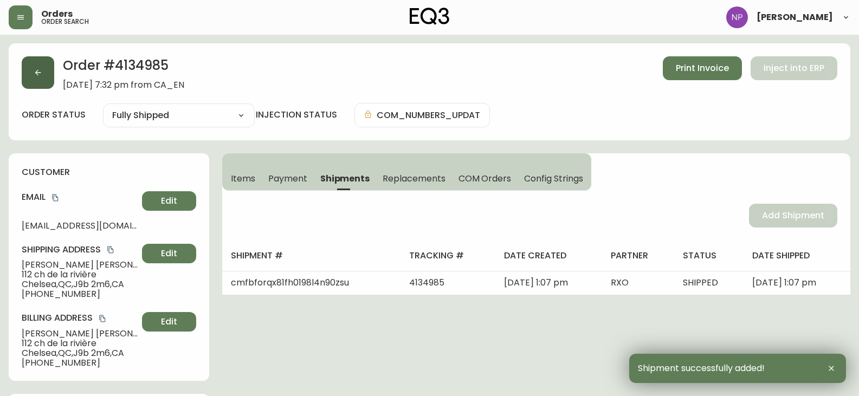
click at [43, 63] on button "button" at bounding box center [38, 72] width 33 height 33
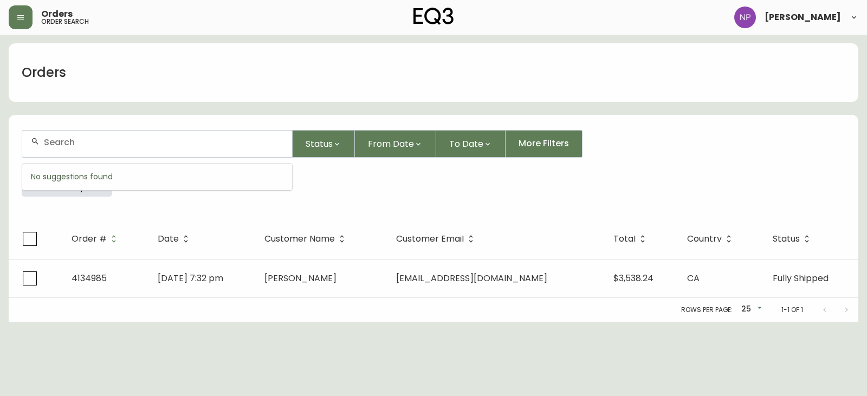
click at [166, 144] on input "text" at bounding box center [164, 142] width 240 height 10
type input "4134841"
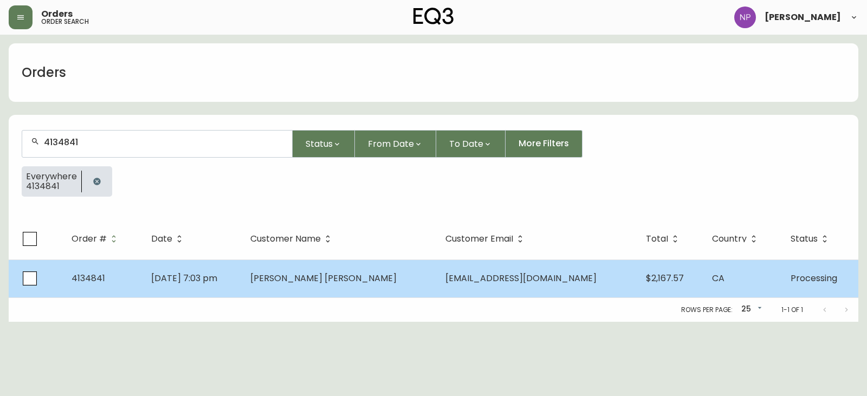
click at [309, 264] on td "Adrian Garcia Betancourt" at bounding box center [339, 279] width 195 height 38
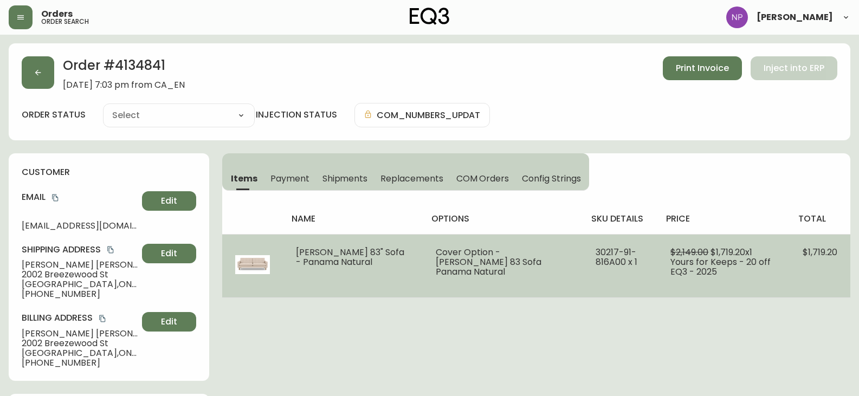
type input "Processing"
select select "PROCESSING"
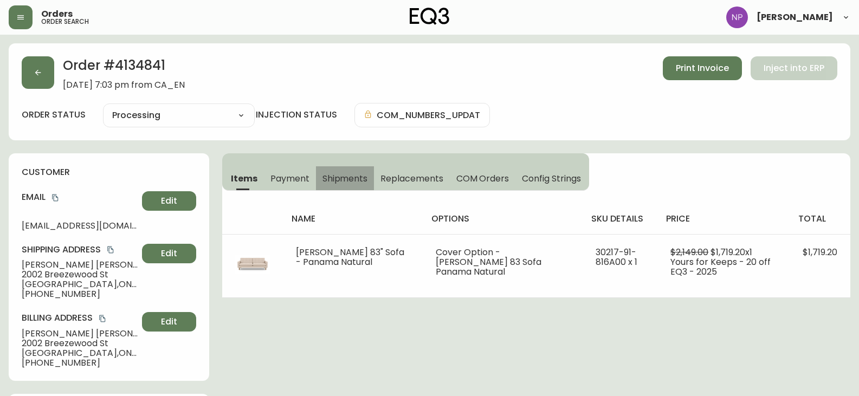
click at [337, 178] on span "Shipments" at bounding box center [345, 178] width 46 height 11
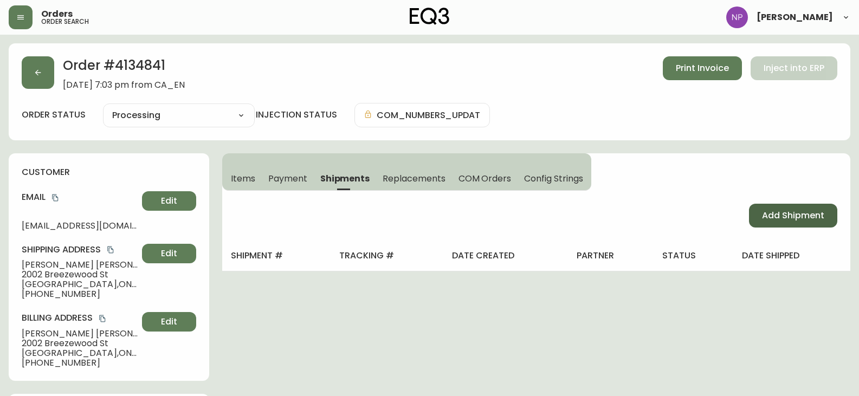
click at [797, 216] on span "Add Shipment" at bounding box center [793, 216] width 62 height 12
select select "PENDING"
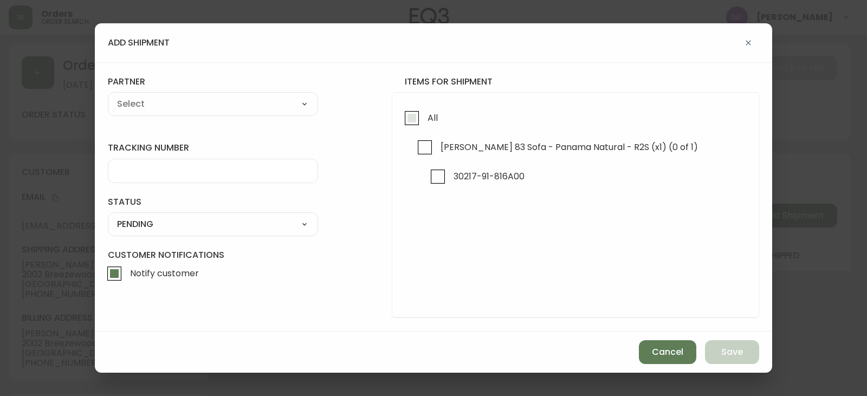
click at [411, 116] on input "All" at bounding box center [411, 118] width 25 height 25
checkbox input "true"
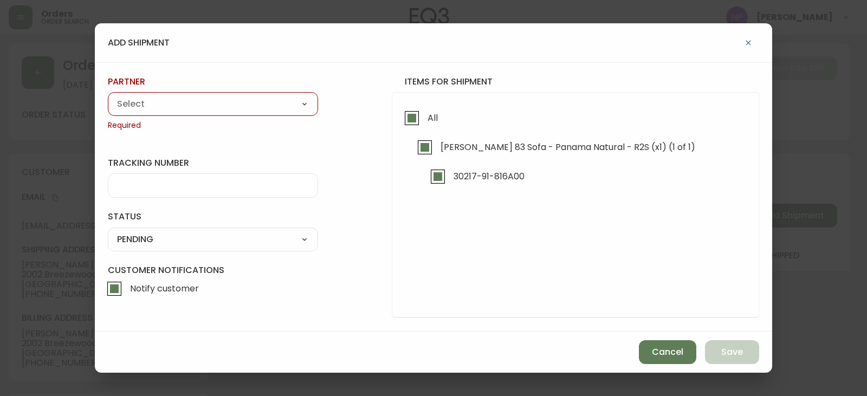
click at [250, 102] on select "A Move to Remember LLC ABF Freight Alero C.H. Robinson Canada Post Canpar Expre…" at bounding box center [213, 104] width 210 height 16
select select "cke1dpc0yc9gj0134t8k3ng1a"
click at [108, 96] on select "A Move to Remember LLC ABF Freight Alero C.H. Robinson Canada Post Canpar Expre…" at bounding box center [213, 104] width 210 height 16
type input "RXO"
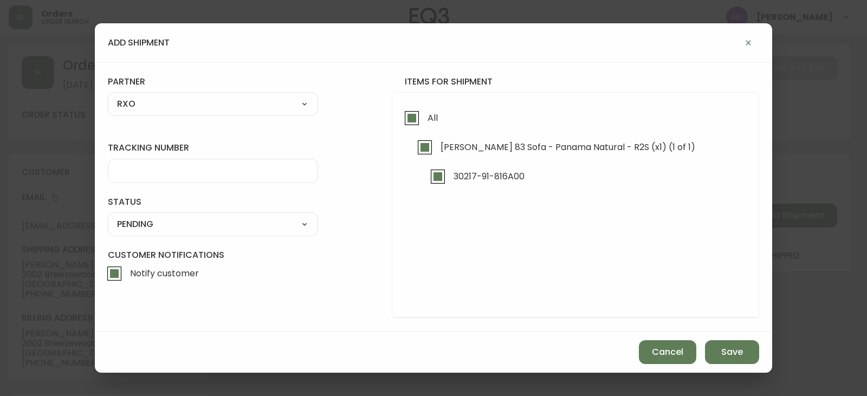
click at [165, 167] on input "tracking number" at bounding box center [213, 171] width 192 height 10
type input "4134841"
drag, startPoint x: 210, startPoint y: 217, endPoint x: 208, endPoint y: 222, distance: 5.7
click at [210, 217] on select "SHIPPED PENDING CANCELLED" at bounding box center [213, 224] width 210 height 16
click at [108, 216] on select "SHIPPED PENDING CANCELLED" at bounding box center [213, 224] width 210 height 16
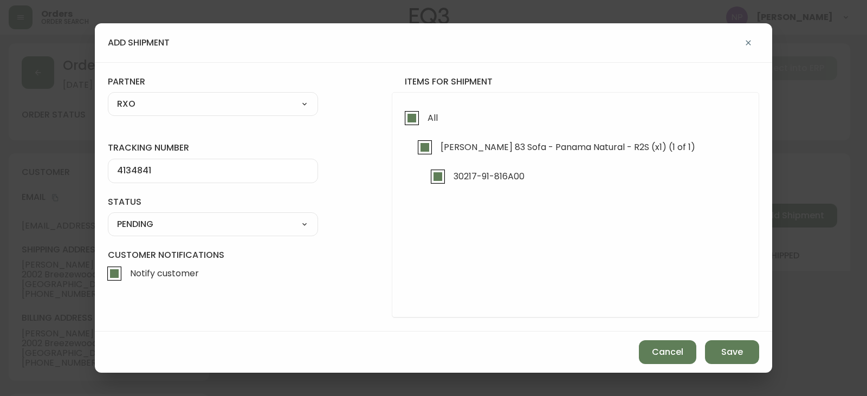
select select "PENDING"
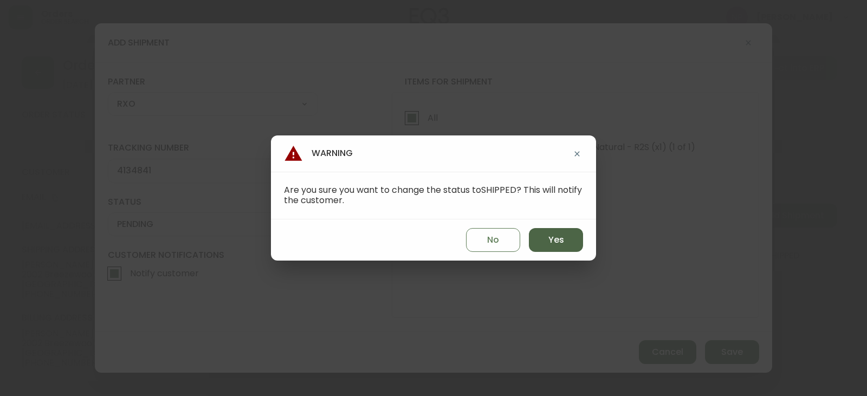
click at [544, 240] on button "Yes" at bounding box center [556, 240] width 54 height 24
type input "SHIPPED"
select select "SHIPPED"
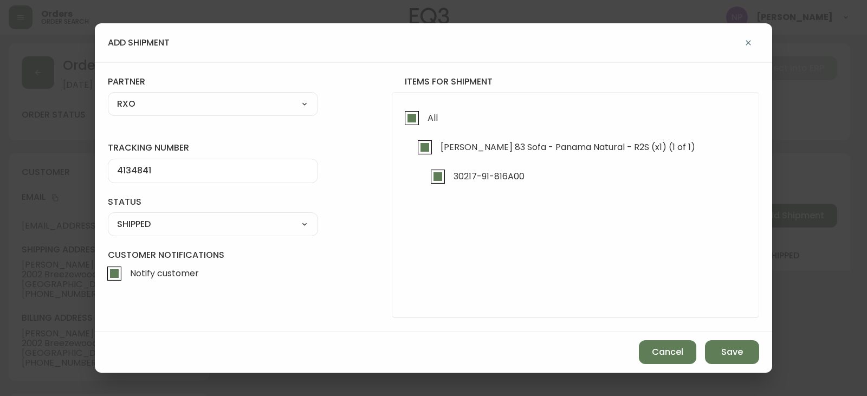
drag, startPoint x: 753, startPoint y: 360, endPoint x: 605, endPoint y: 311, distance: 155.9
click at [752, 360] on button "Save" at bounding box center [732, 352] width 54 height 24
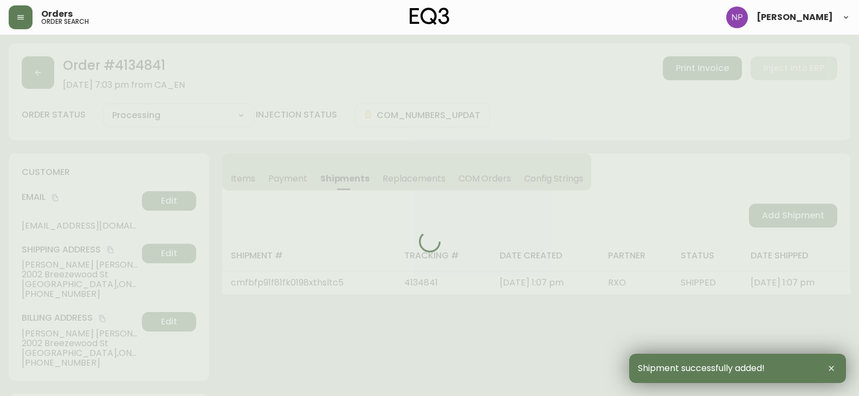
type input "Fully Shipped"
select select "FULLY_SHIPPED"
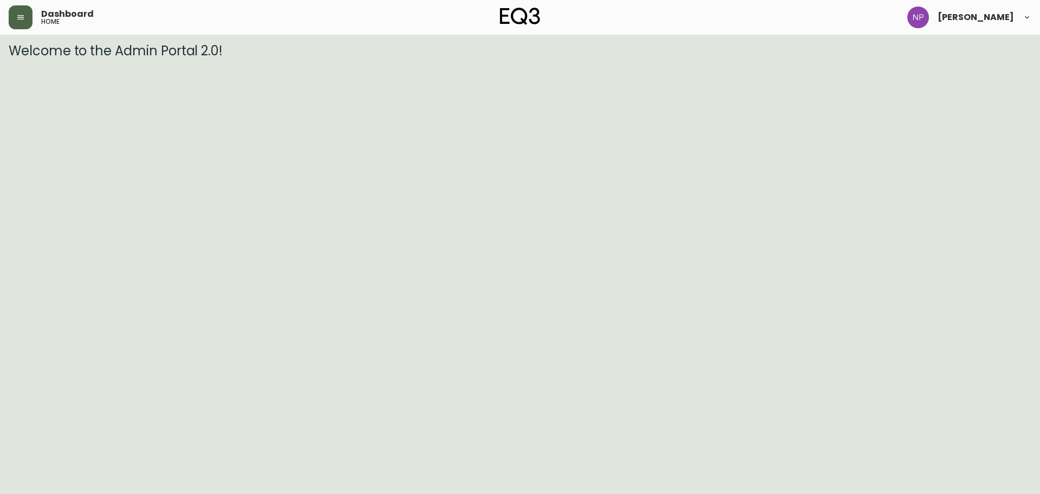
click at [18, 18] on icon "button" at bounding box center [20, 17] width 9 height 9
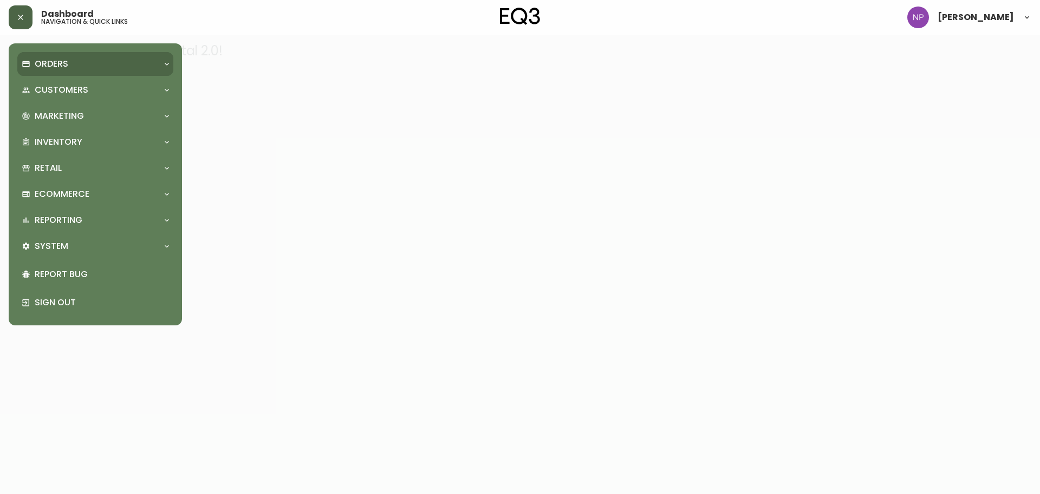
click at [41, 69] on p "Orders" at bounding box center [52, 64] width 34 height 12
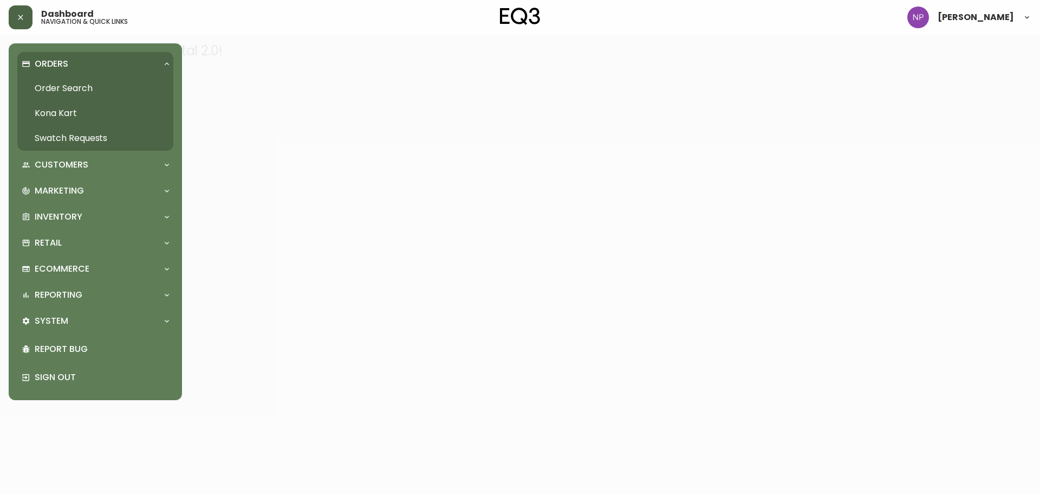
click at [47, 94] on link "Order Search" at bounding box center [95, 88] width 156 height 25
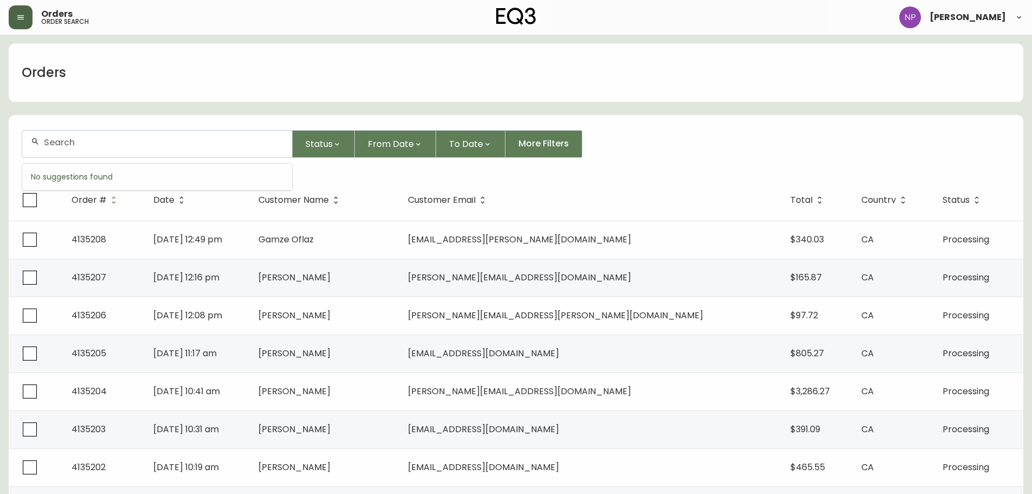
click at [98, 139] on input "text" at bounding box center [164, 142] width 240 height 10
type input "4134950"
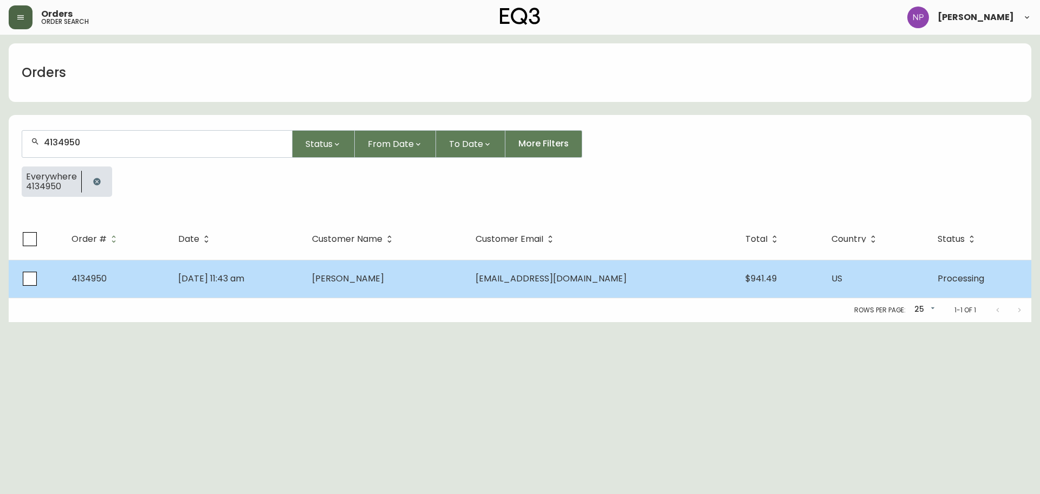
click at [464, 283] on td "[PERSON_NAME]" at bounding box center [384, 279] width 163 height 38
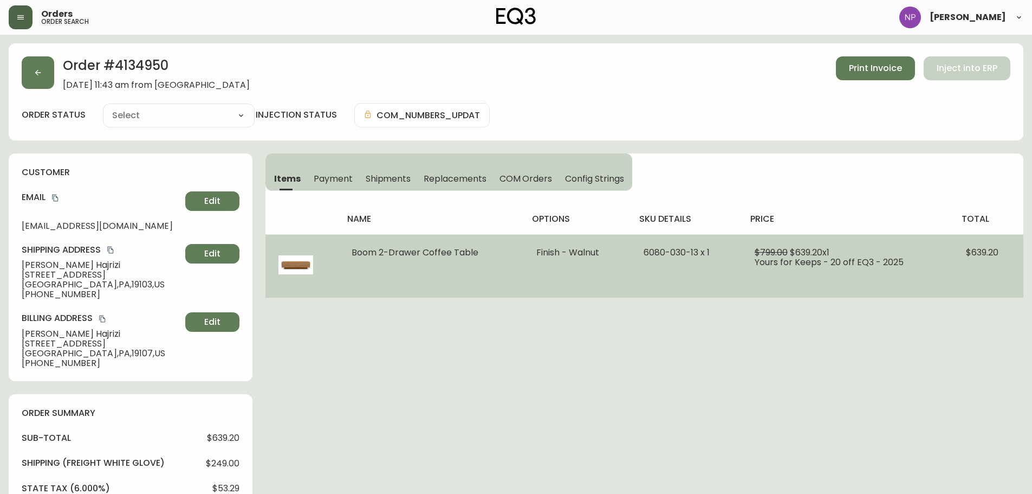
type input "Processing"
select select "PROCESSING"
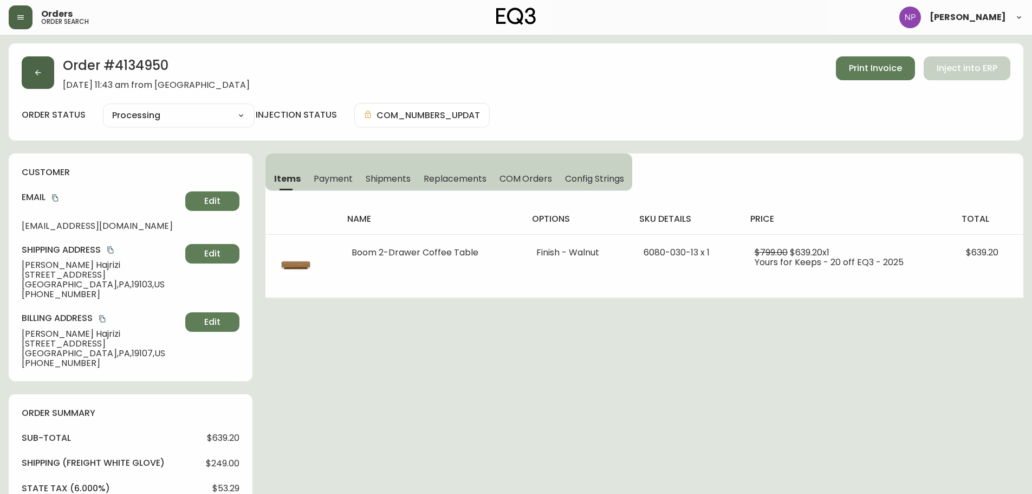
click at [34, 74] on icon "button" at bounding box center [38, 72] width 9 height 9
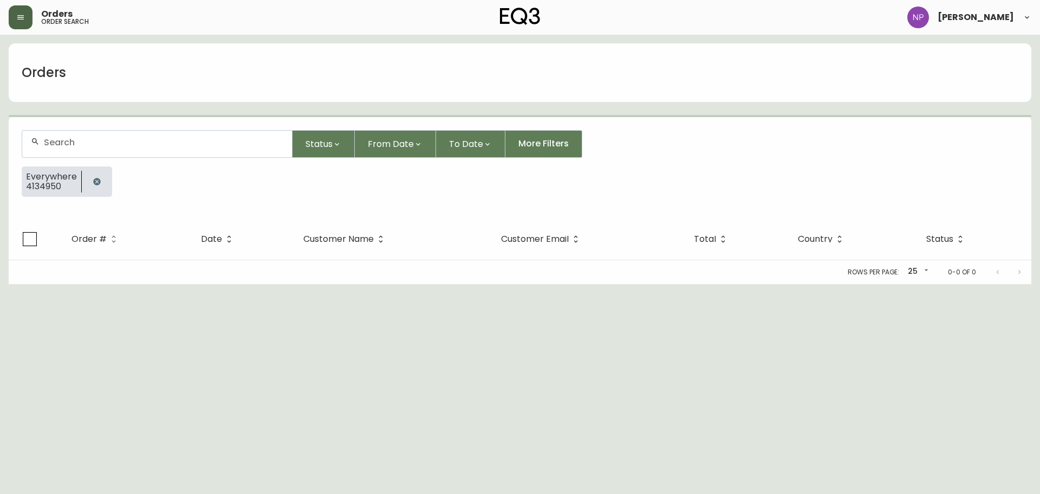
click at [111, 145] on input "text" at bounding box center [164, 142] width 240 height 10
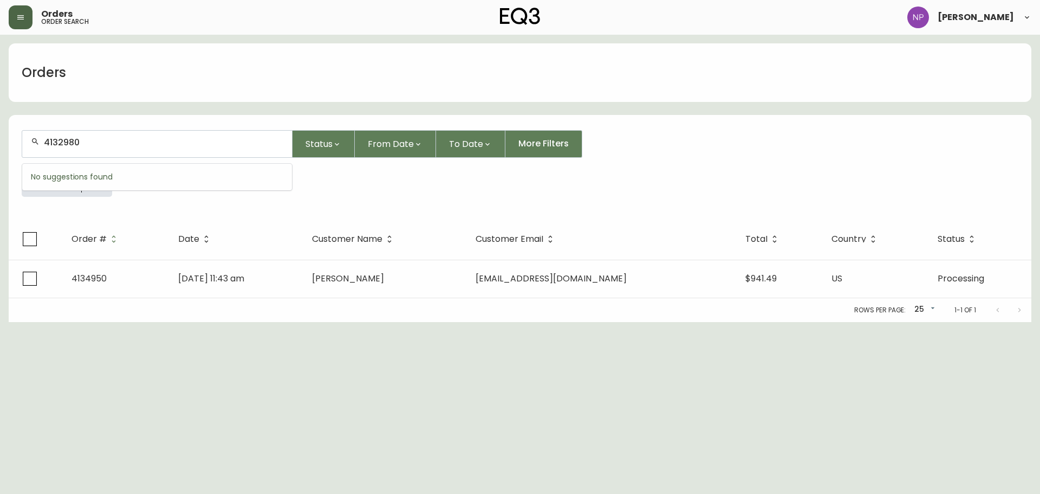
type input "4132980"
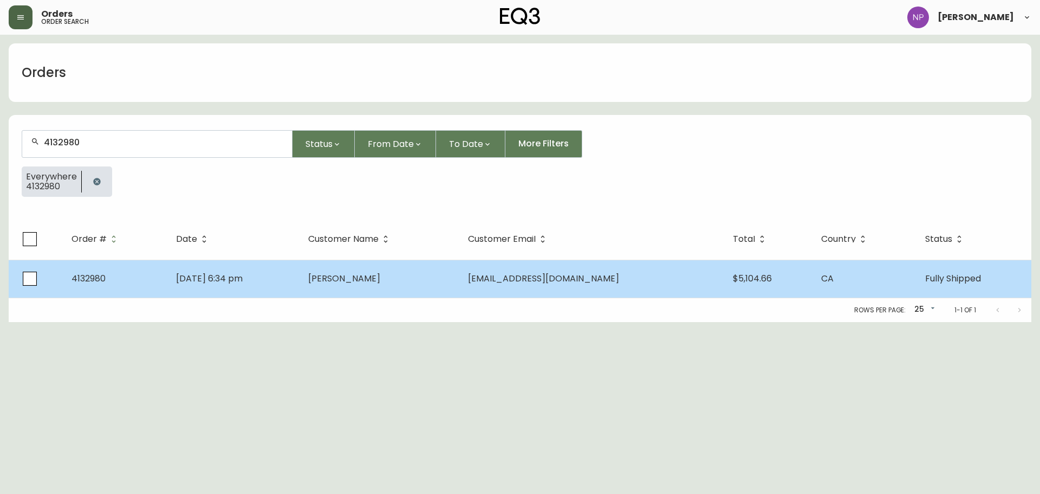
click at [243, 277] on span "[DATE] 6:34 pm" at bounding box center [209, 278] width 67 height 12
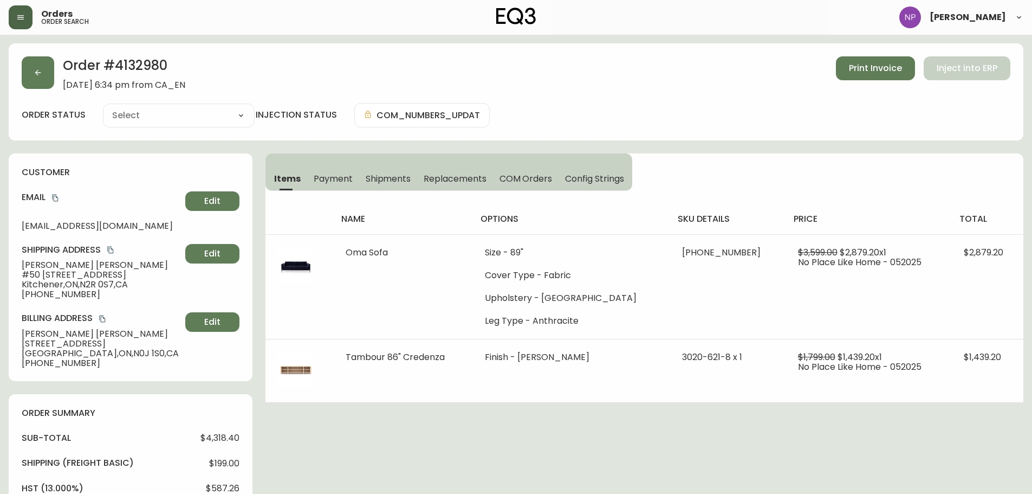
type input "Fully Shipped"
select select "FULLY_SHIPPED"
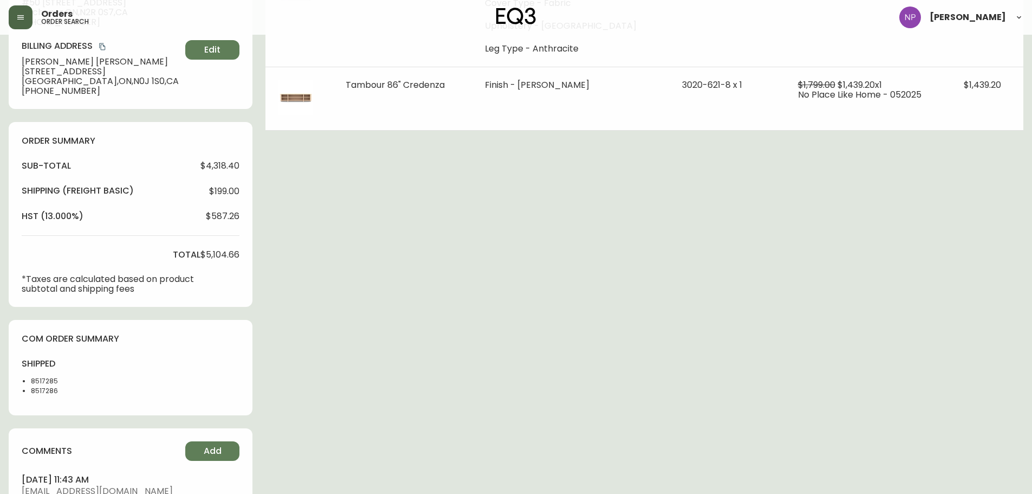
scroll to position [325, 0]
